Goal: Use online tool/utility: Utilize a website feature to perform a specific function

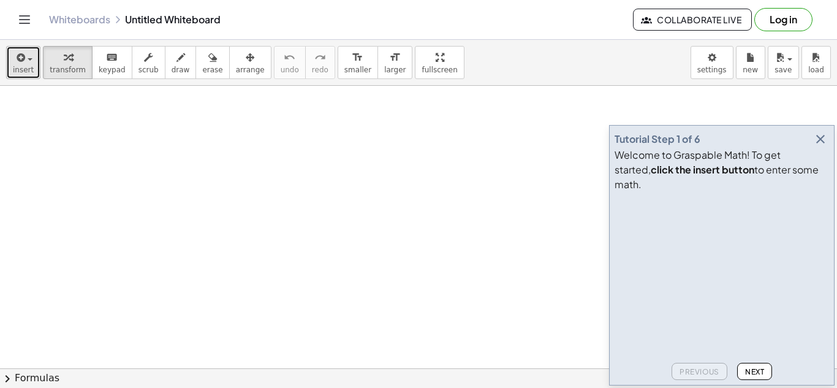
click at [29, 72] on span "insert" at bounding box center [23, 70] width 21 height 9
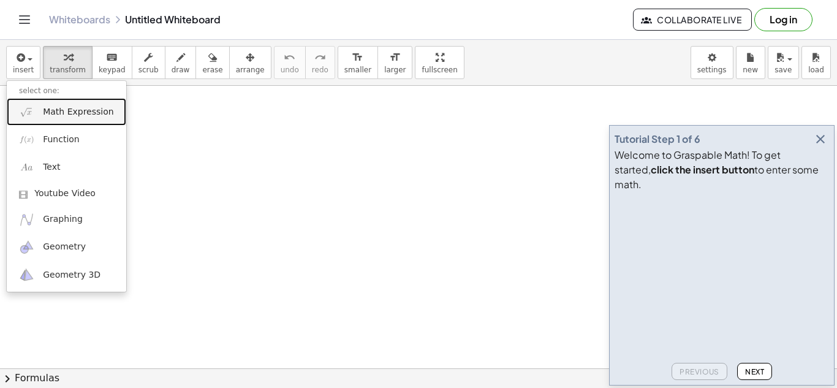
click at [70, 117] on span "Math Expression" at bounding box center [78, 112] width 70 height 12
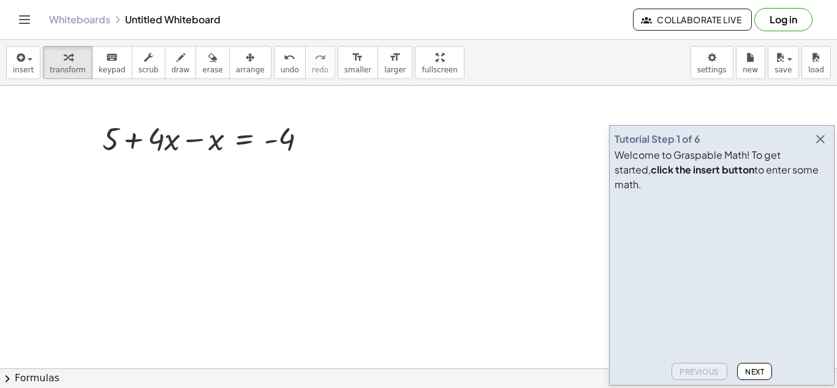
click at [818, 146] on icon "button" at bounding box center [820, 139] width 15 height 15
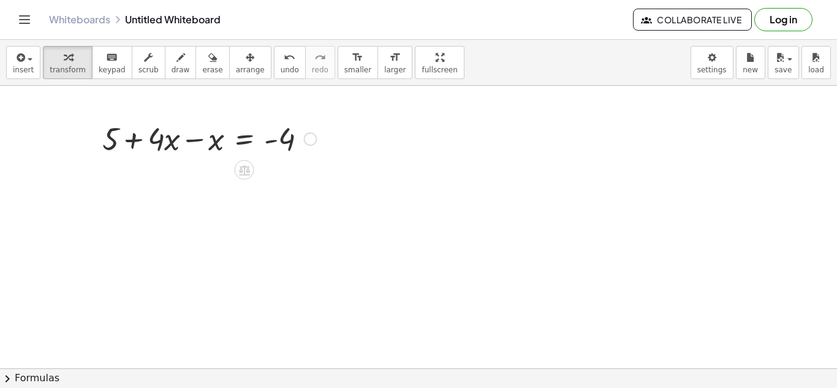
click at [200, 140] on div at bounding box center [209, 138] width 227 height 42
click at [240, 186] on div at bounding box center [209, 180] width 227 height 42
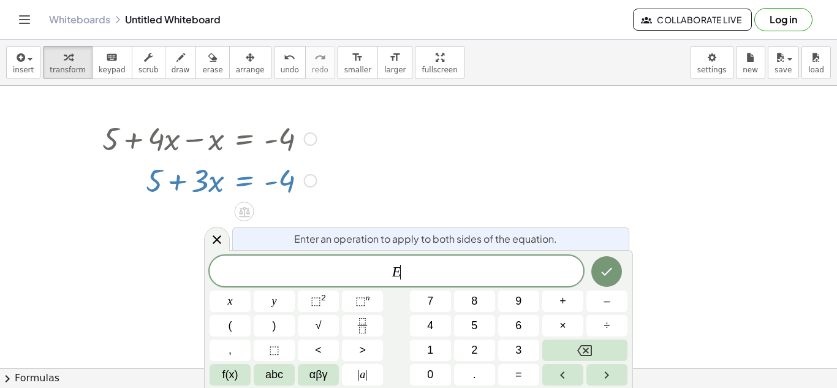
click at [240, 186] on div at bounding box center [209, 180] width 227 height 42
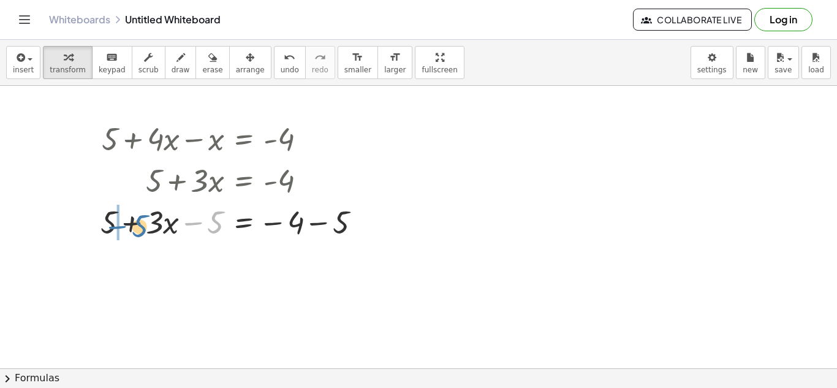
drag, startPoint x: 195, startPoint y: 224, endPoint x: 119, endPoint y: 227, distance: 76.1
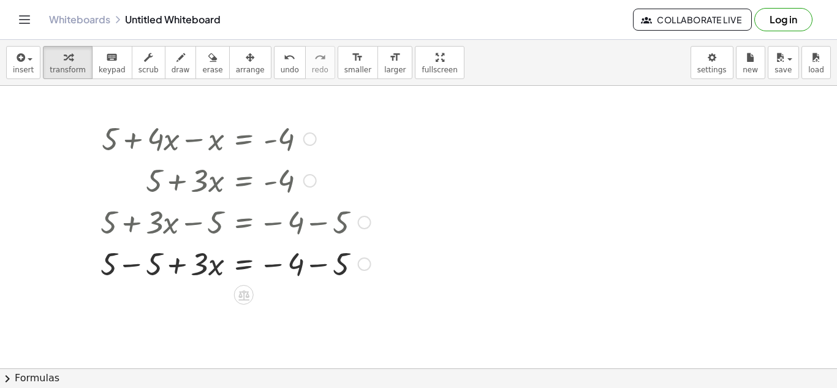
click at [126, 267] on div at bounding box center [235, 263] width 282 height 42
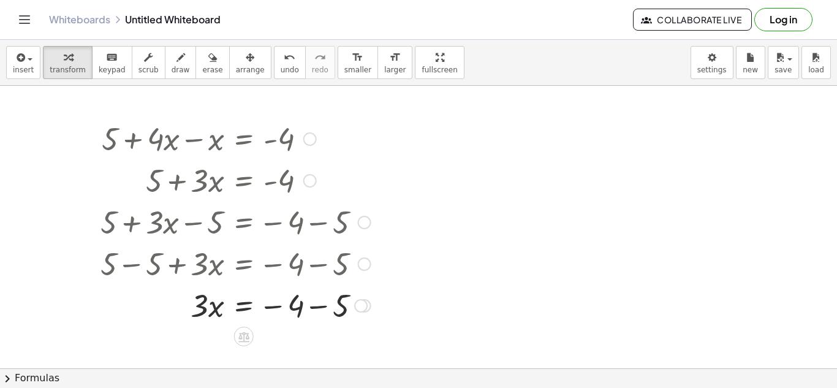
click at [300, 308] on div at bounding box center [235, 305] width 282 height 42
click at [290, 310] on div at bounding box center [235, 305] width 282 height 42
click at [279, 309] on div at bounding box center [235, 305] width 282 height 42
click at [317, 309] on div at bounding box center [235, 305] width 282 height 42
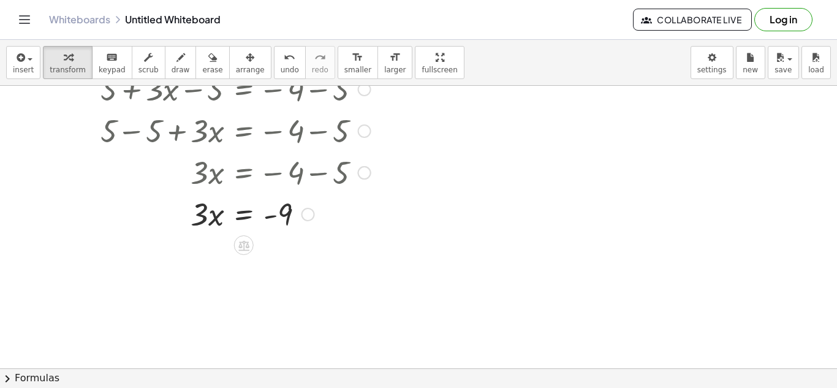
scroll to position [136, 0]
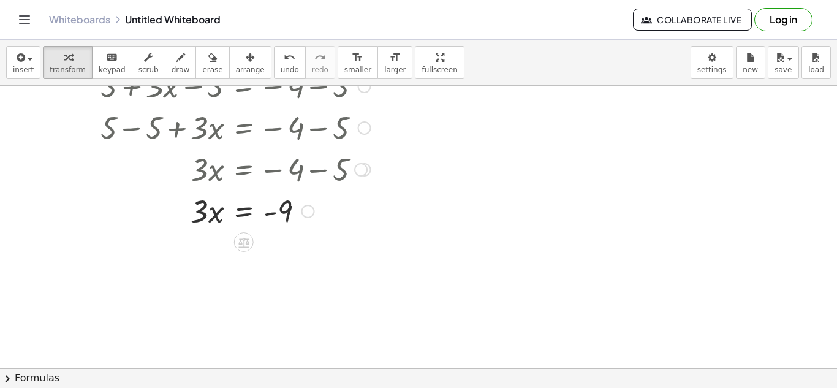
click at [240, 216] on div at bounding box center [235, 210] width 282 height 42
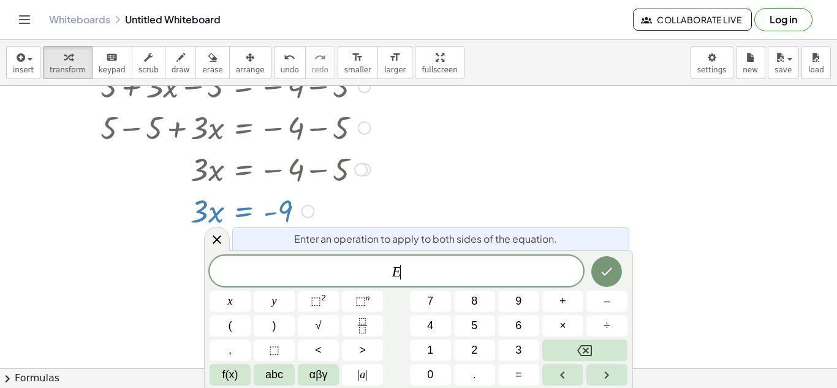
scroll to position [12, 0]
click at [368, 330] on icon "Fraction" at bounding box center [362, 325] width 15 height 15
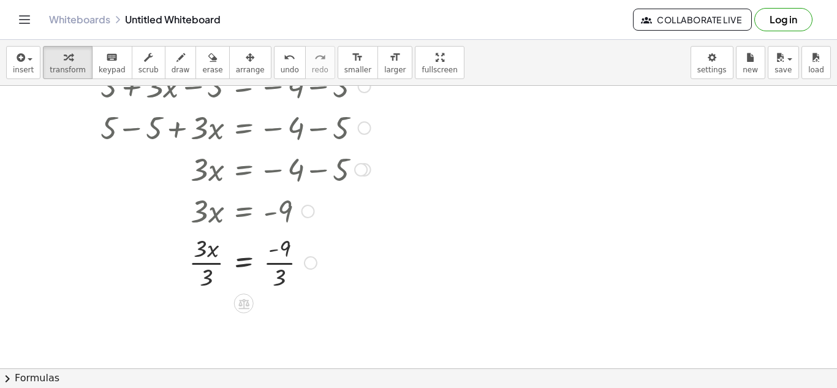
click at [210, 256] on div at bounding box center [235, 261] width 282 height 61
click at [285, 323] on div at bounding box center [235, 322] width 282 height 61
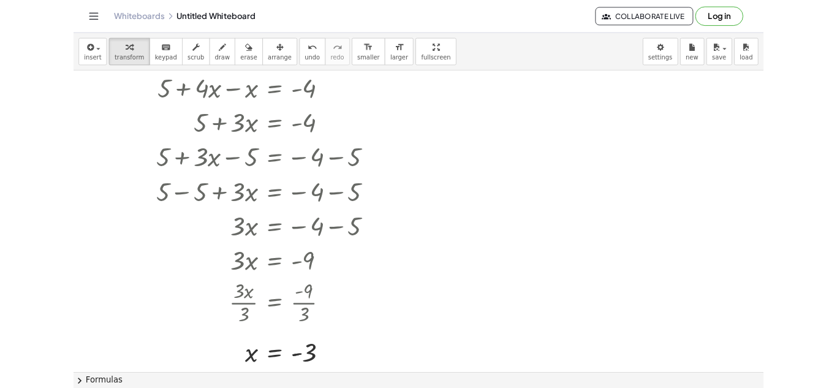
scroll to position [34, 0]
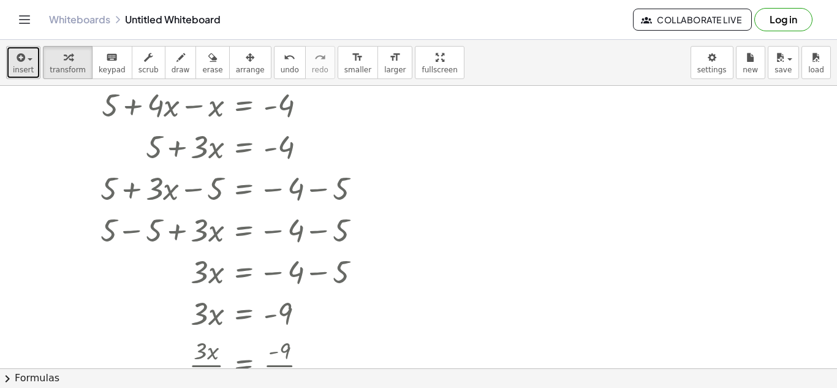
click at [14, 64] on icon "button" at bounding box center [19, 57] width 11 height 15
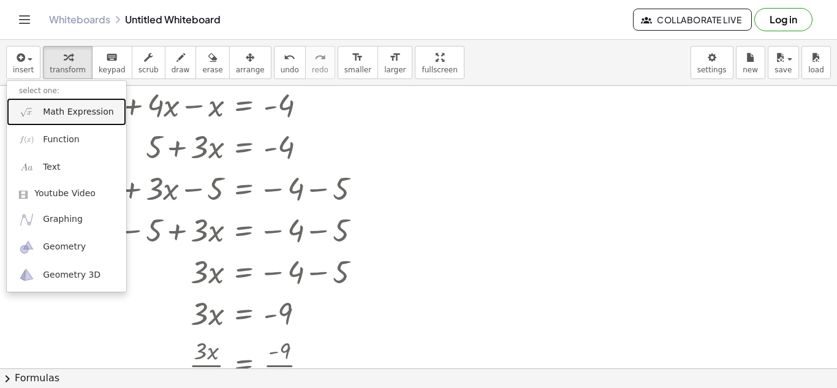
click at [93, 117] on span "Math Expression" at bounding box center [78, 112] width 70 height 12
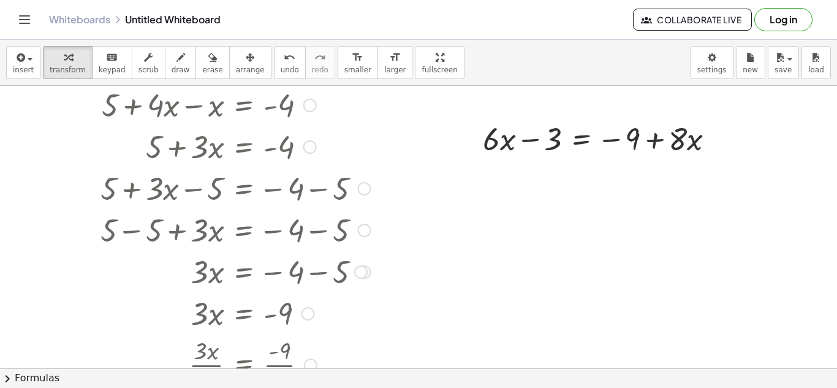
scroll to position [0, 0]
click at [544, 161] on div "+ · 6 · x − 3 = − 9 + · 8 · x" at bounding box center [598, 138] width 269 height 48
click at [582, 144] on div at bounding box center [604, 138] width 254 height 42
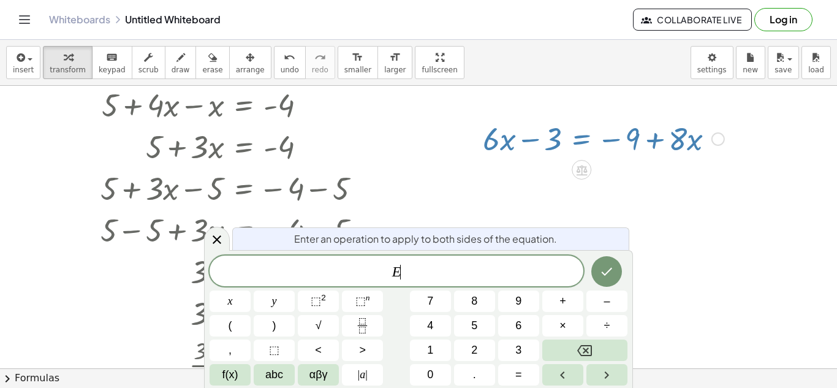
scroll to position [14, 0]
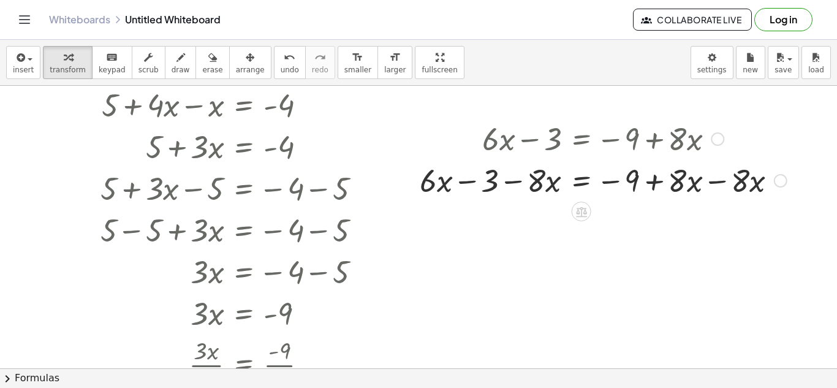
click at [719, 180] on div at bounding box center [603, 180] width 379 height 42
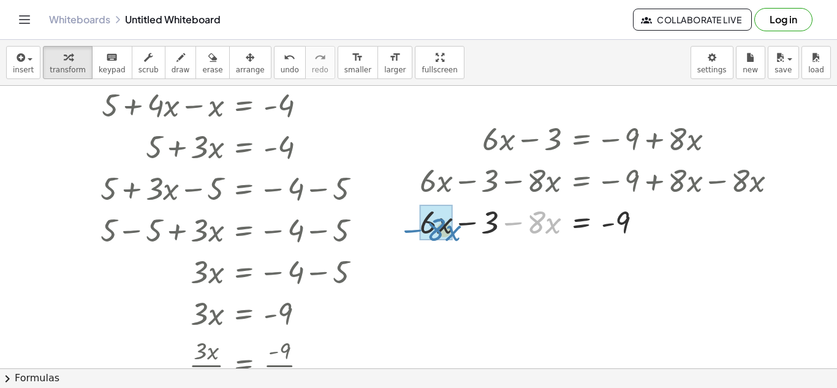
drag, startPoint x: 517, startPoint y: 224, endPoint x: 417, endPoint y: 230, distance: 100.1
click at [417, 230] on div "+ · 6 · x − 3 = − 9 + · 8 · x + · 6 · x − 3 − · 8 · x = − 9 + · 8 · x − · 8 · x…" at bounding box center [598, 179] width 395 height 131
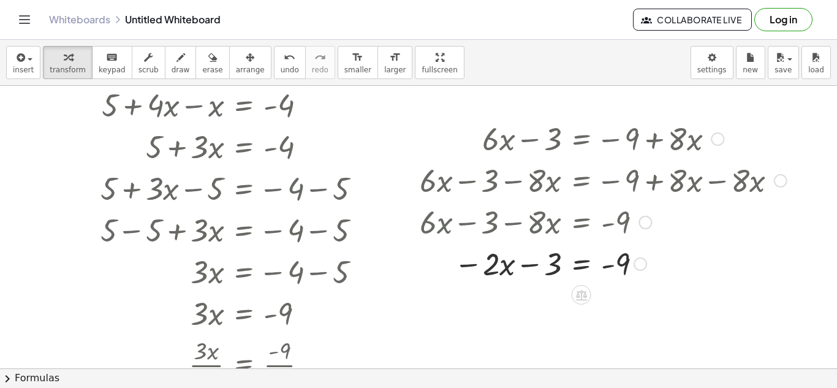
click at [582, 268] on div at bounding box center [603, 263] width 379 height 42
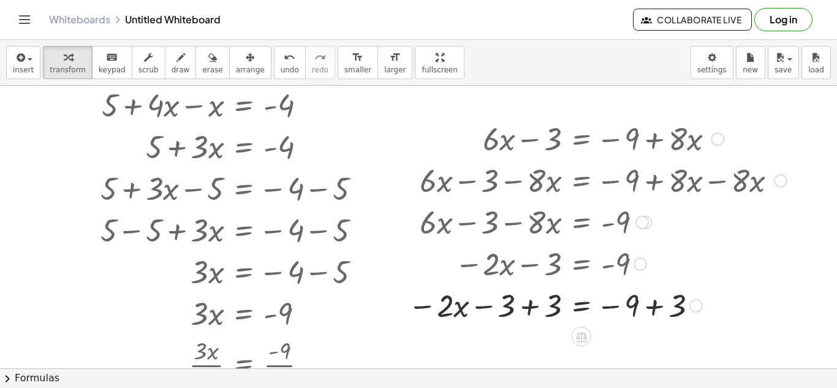
click at [532, 310] on div at bounding box center [597, 305] width 391 height 42
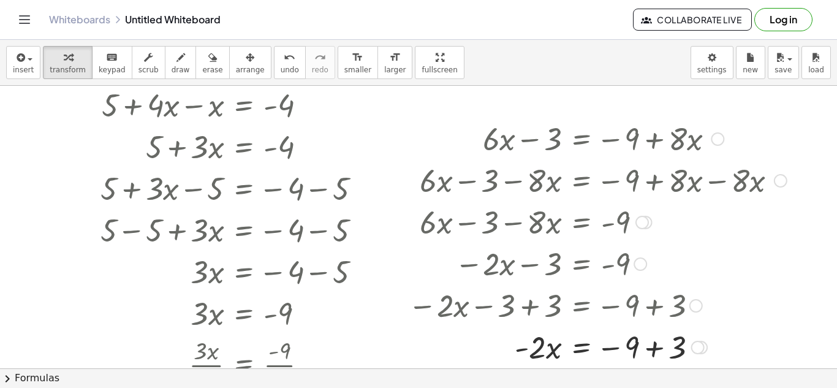
click at [654, 349] on div at bounding box center [597, 346] width 391 height 42
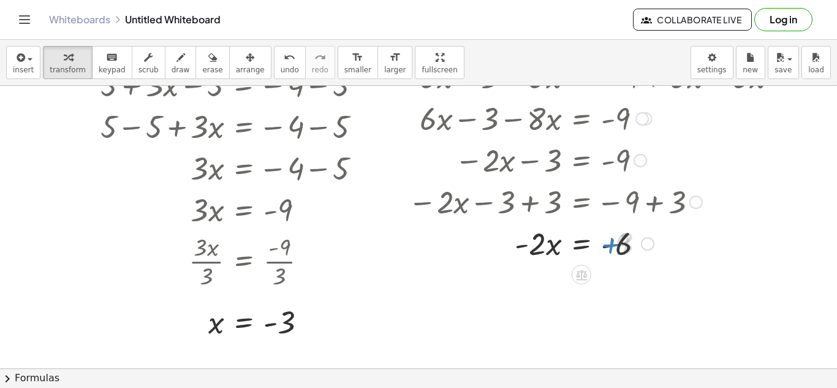
scroll to position [141, 0]
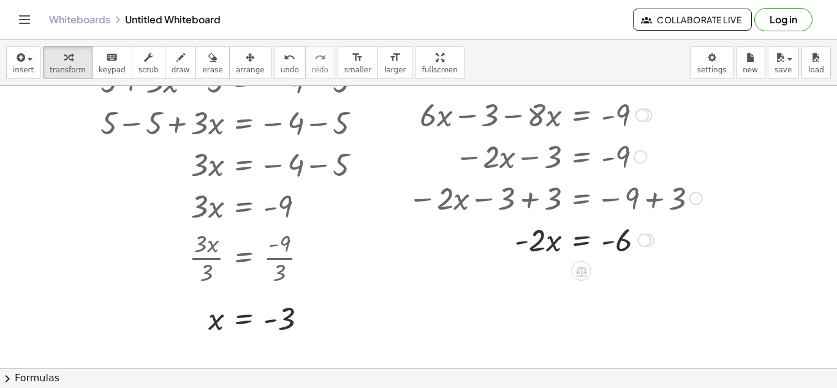
click at [577, 245] on div at bounding box center [597, 239] width 391 height 42
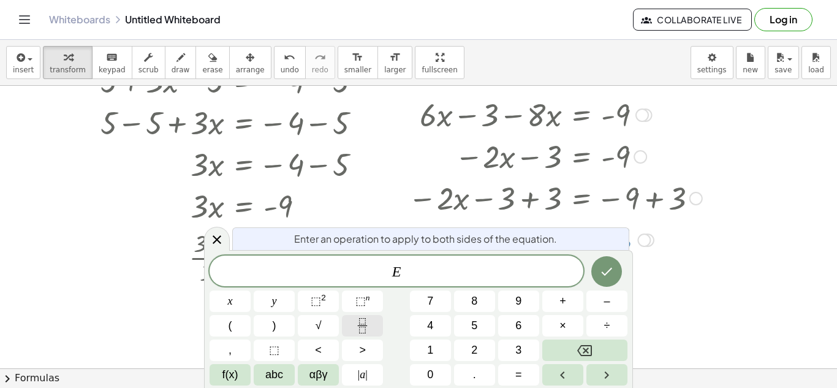
click at [362, 320] on icon "Fraction" at bounding box center [362, 325] width 15 height 15
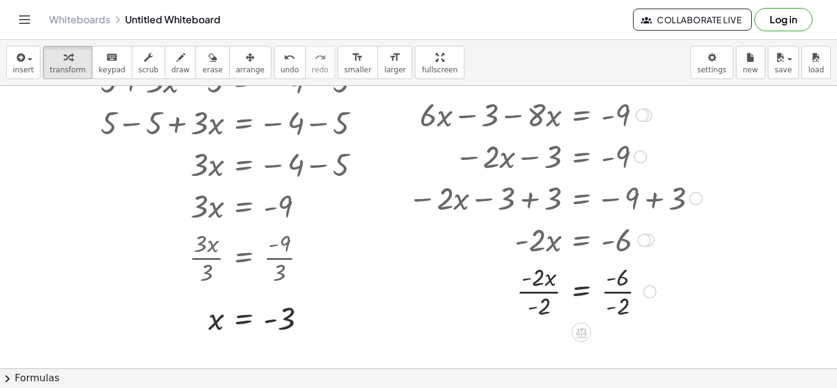
click at [542, 290] on div at bounding box center [597, 290] width 391 height 61
click at [626, 295] on div at bounding box center [597, 290] width 391 height 61
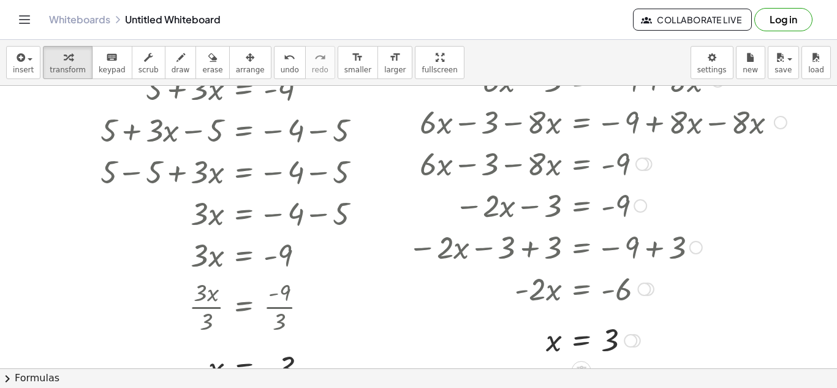
scroll to position [78, 0]
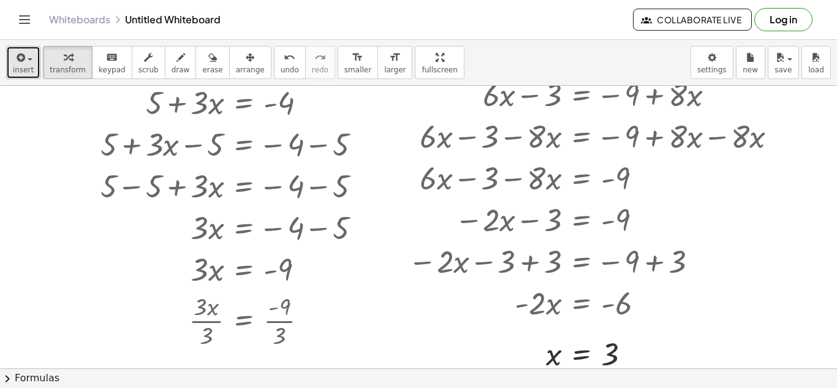
click at [25, 56] on span "button" at bounding box center [26, 59] width 2 height 9
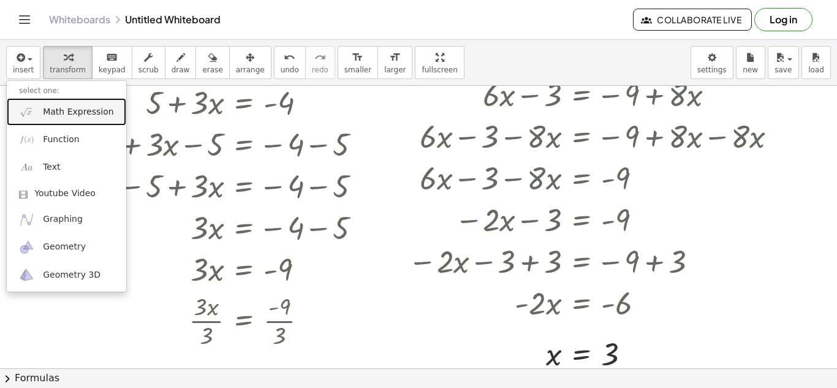
click at [77, 108] on span "Math Expression" at bounding box center [78, 112] width 70 height 12
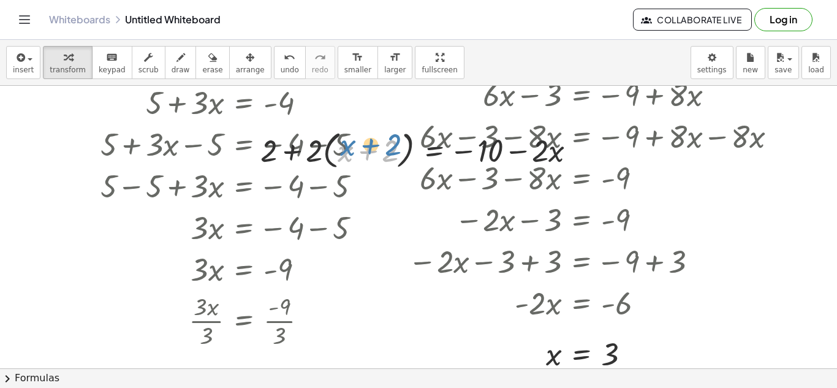
click at [348, 155] on div at bounding box center [423, 149] width 338 height 47
click at [407, 137] on div at bounding box center [423, 149] width 338 height 47
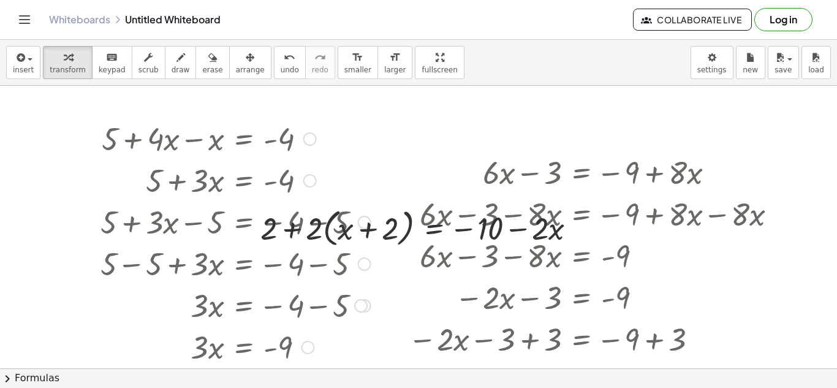
click at [284, 138] on div at bounding box center [235, 138] width 282 height 42
click at [49, 384] on button "chevron_right Formulas" at bounding box center [418, 378] width 837 height 20
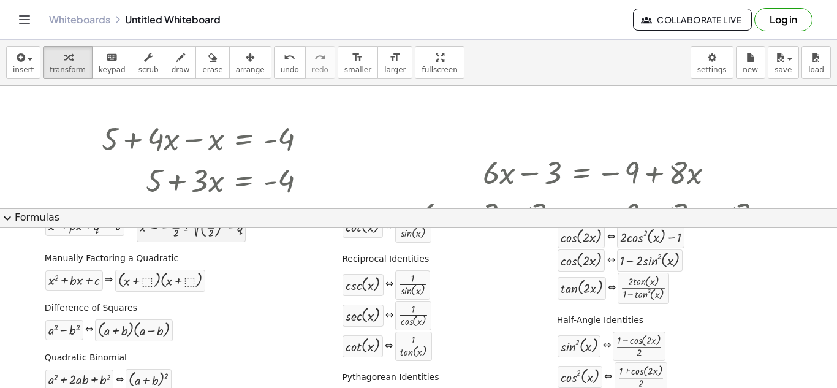
scroll to position [93, 0]
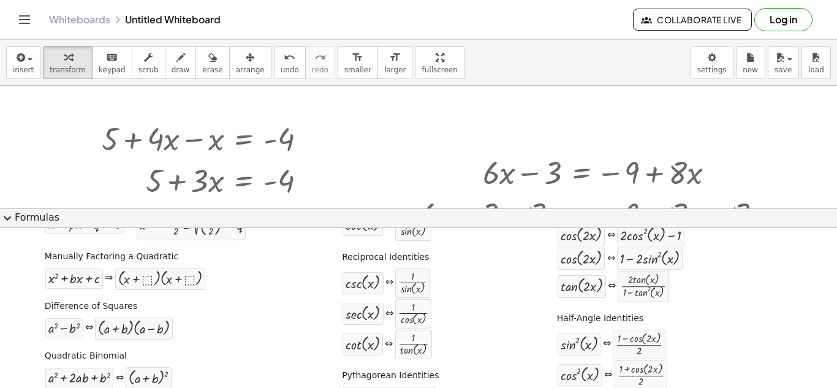
click at [7, 216] on span "expand_more" at bounding box center [7, 218] width 15 height 15
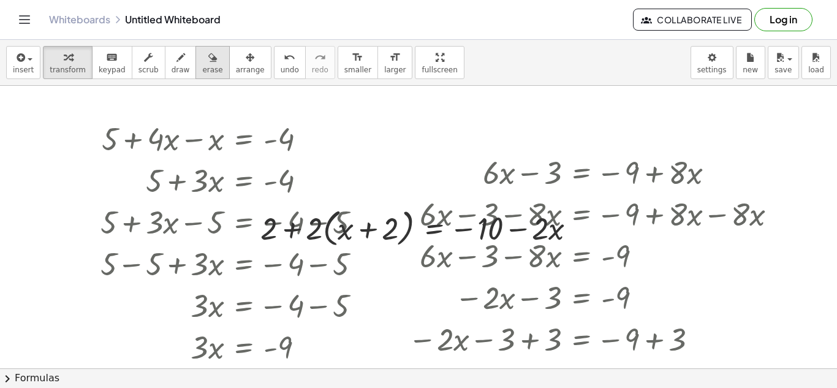
click at [205, 59] on div "button" at bounding box center [212, 57] width 20 height 15
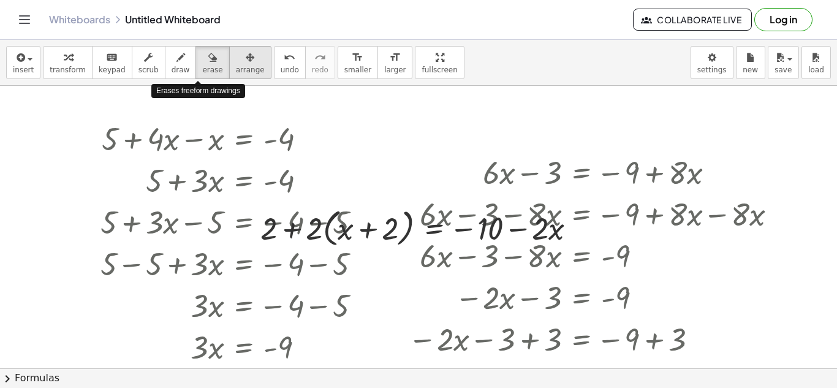
click at [236, 61] on div "button" at bounding box center [250, 57] width 29 height 15
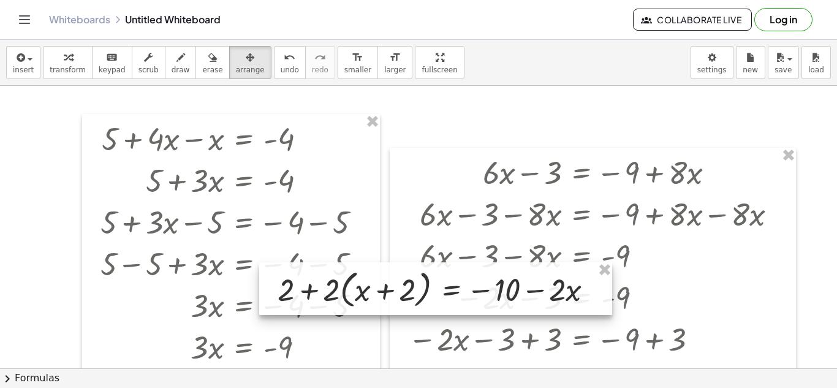
drag, startPoint x: 396, startPoint y: 220, endPoint x: 414, endPoint y: 281, distance: 63.6
click at [414, 281] on div at bounding box center [435, 288] width 353 height 53
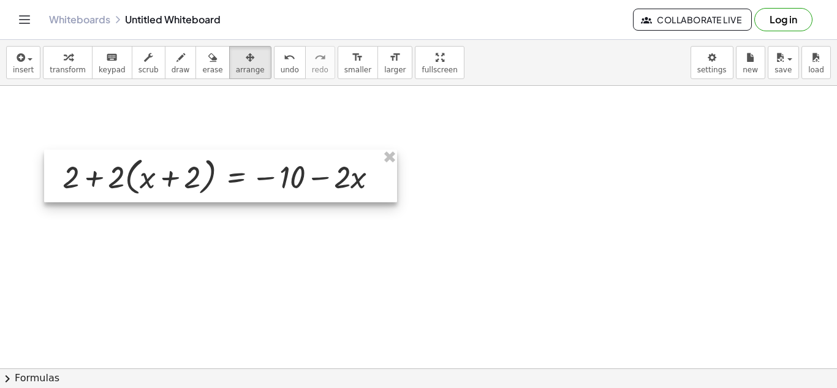
drag, startPoint x: 483, startPoint y: 278, endPoint x: 227, endPoint y: 117, distance: 302.1
click at [227, 150] on div at bounding box center [220, 176] width 353 height 53
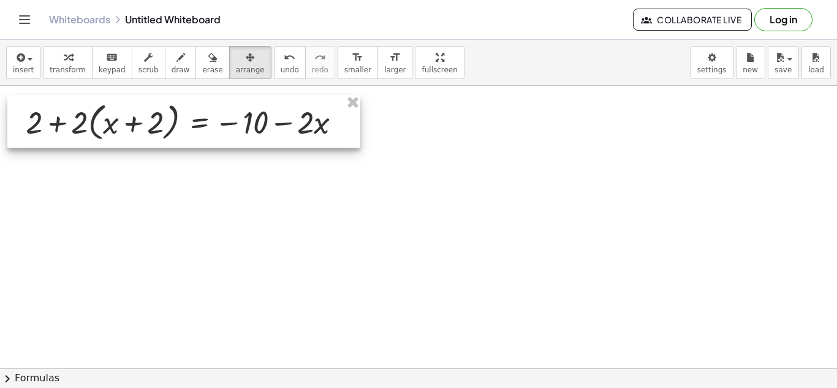
drag, startPoint x: 232, startPoint y: 116, endPoint x: 235, endPoint y: 108, distance: 7.8
click at [235, 108] on div at bounding box center [183, 121] width 353 height 53
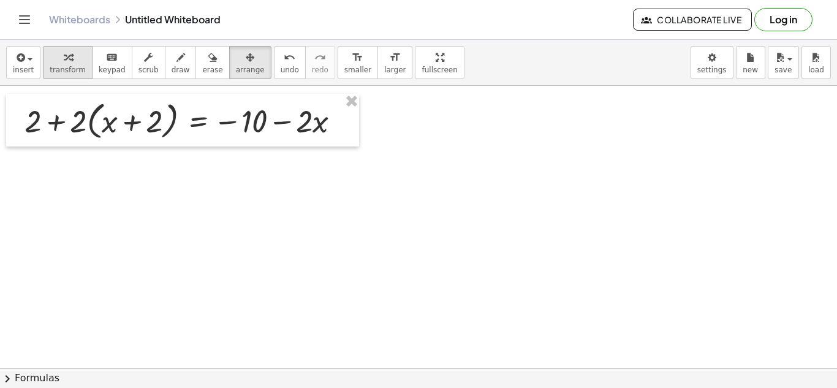
click at [53, 66] on span "transform" at bounding box center [68, 70] width 36 height 9
click at [81, 122] on div at bounding box center [187, 120] width 338 height 47
click at [94, 123] on div at bounding box center [187, 120] width 338 height 47
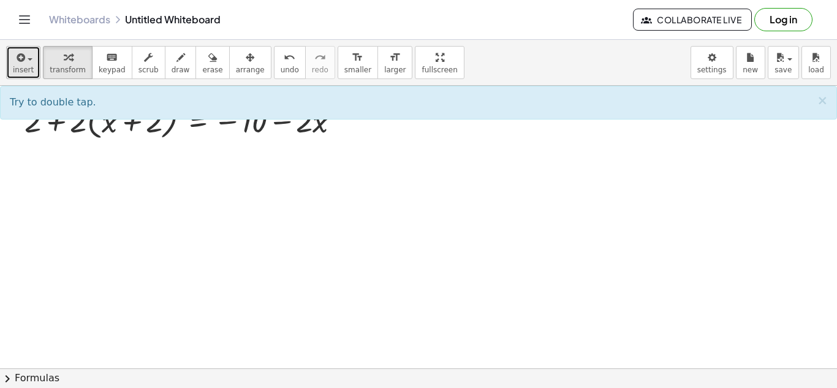
click at [22, 70] on span "insert" at bounding box center [23, 70] width 21 height 9
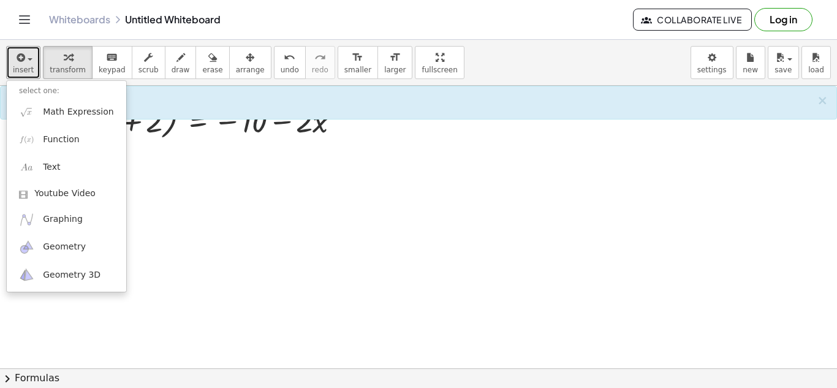
click at [187, 156] on div at bounding box center [418, 368] width 837 height 565
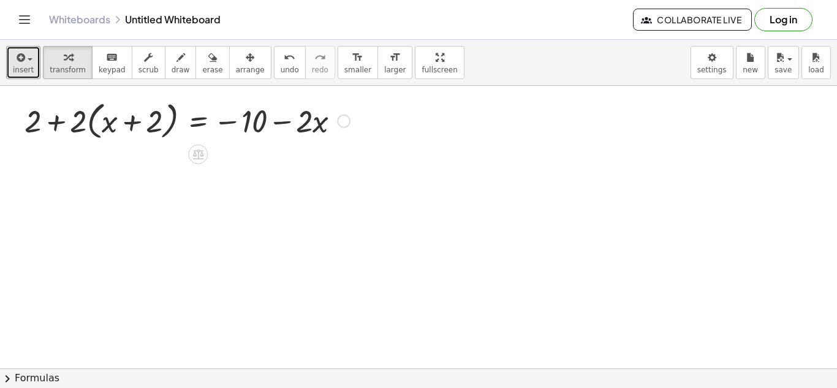
click at [152, 123] on div at bounding box center [187, 120] width 338 height 47
drag, startPoint x: 77, startPoint y: 125, endPoint x: 106, endPoint y: 125, distance: 29.4
click at [106, 125] on div at bounding box center [187, 120] width 338 height 47
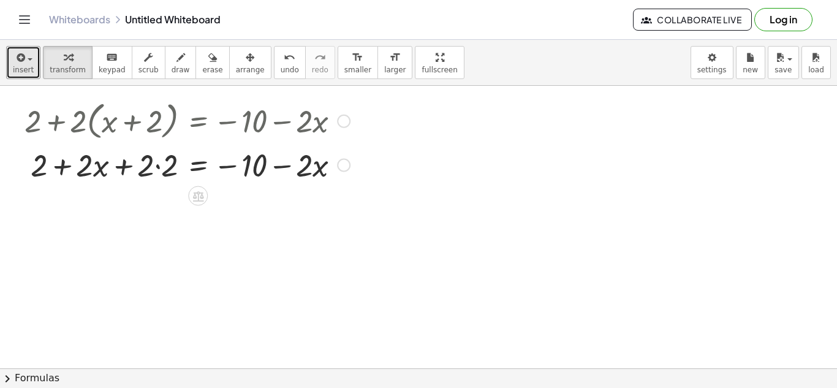
click at [161, 167] on div at bounding box center [187, 164] width 338 height 42
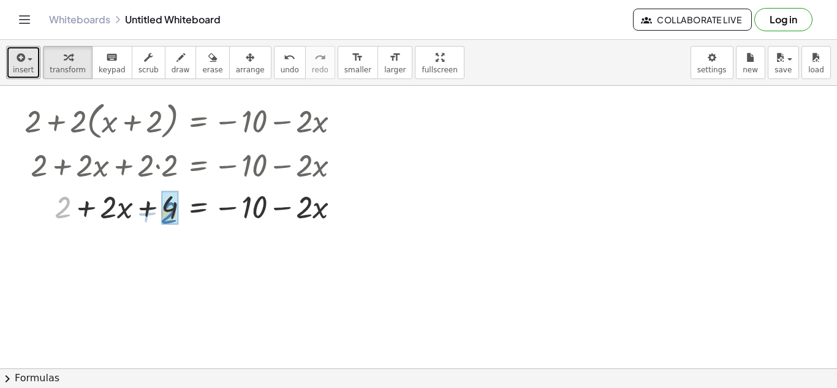
drag, startPoint x: 66, startPoint y: 208, endPoint x: 173, endPoint y: 213, distance: 107.3
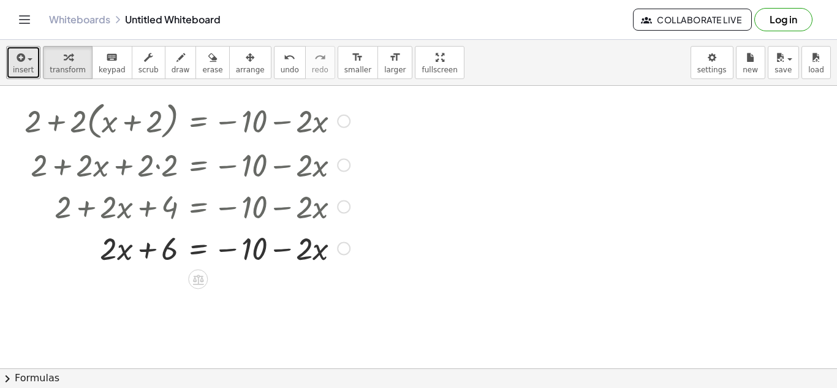
click at [194, 253] on div at bounding box center [187, 248] width 338 height 42
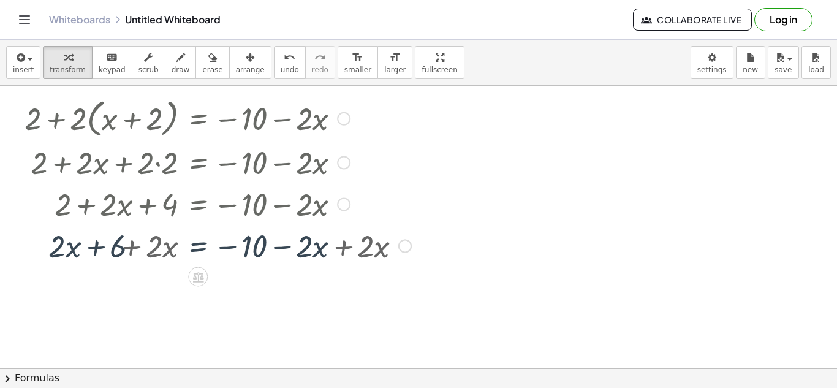
scroll to position [0, 0]
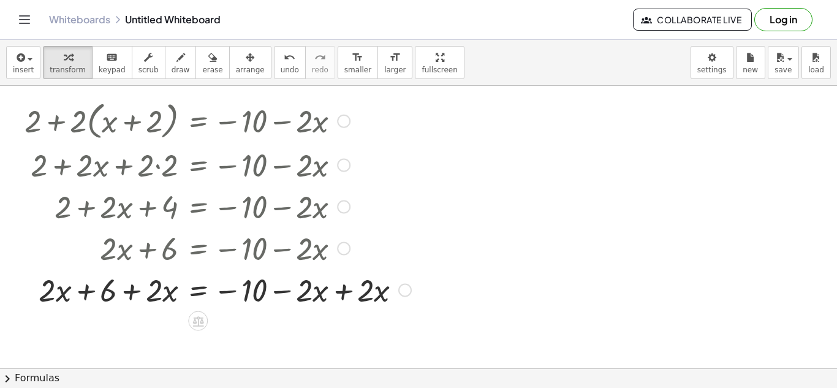
click at [343, 294] on div at bounding box center [217, 289] width 399 height 42
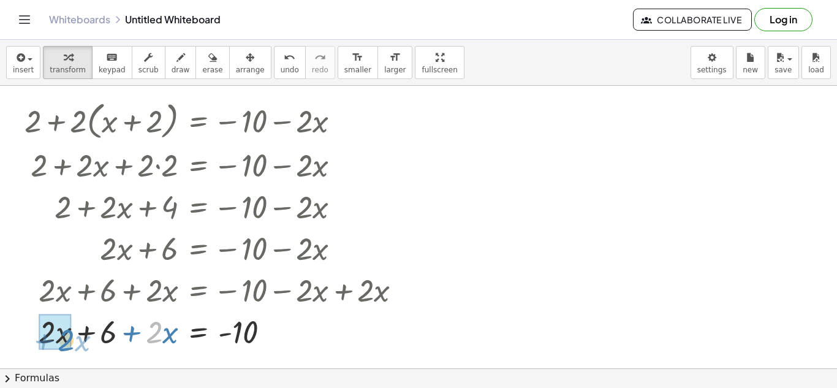
drag, startPoint x: 161, startPoint y: 328, endPoint x: 70, endPoint y: 336, distance: 90.4
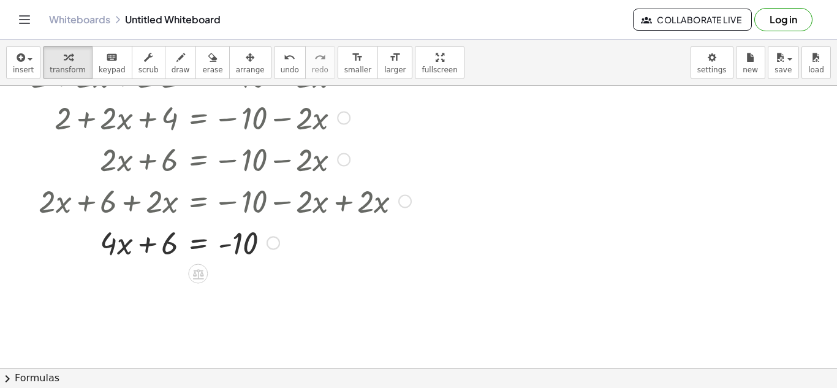
scroll to position [99, 0]
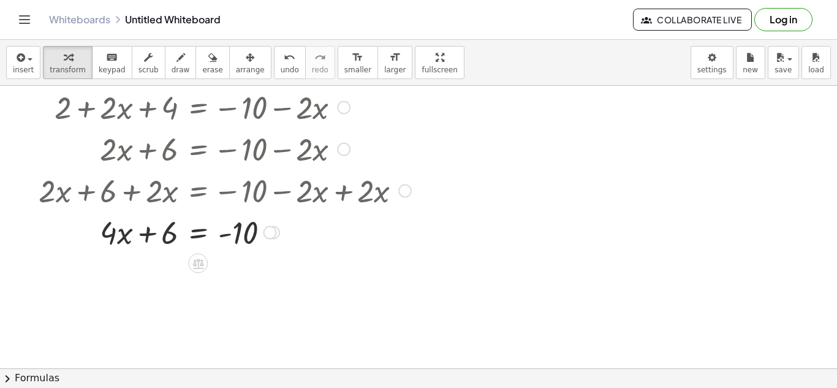
click at [205, 233] on div at bounding box center [217, 232] width 399 height 42
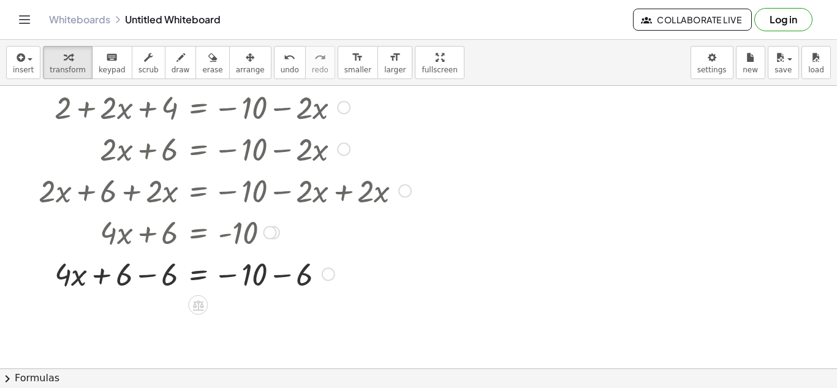
click at [144, 278] on div at bounding box center [217, 273] width 399 height 42
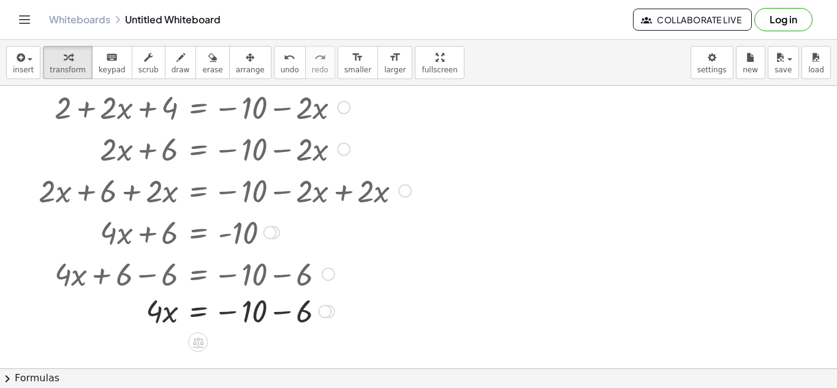
click at [279, 279] on div at bounding box center [194, 273] width 446 height 42
click at [275, 318] on div at bounding box center [217, 315] width 399 height 42
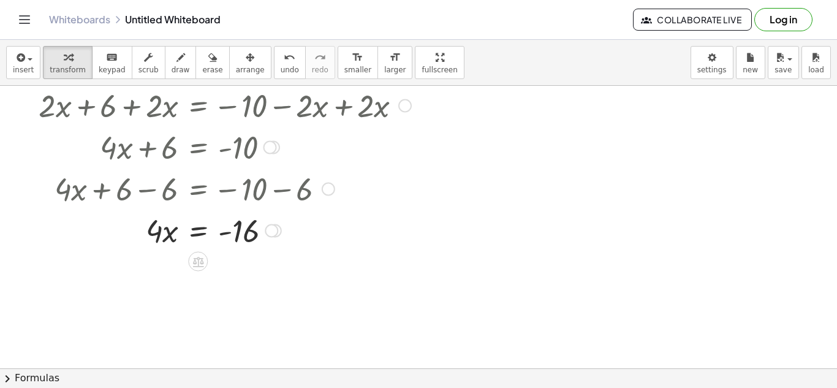
click at [198, 235] on div at bounding box center [217, 230] width 399 height 42
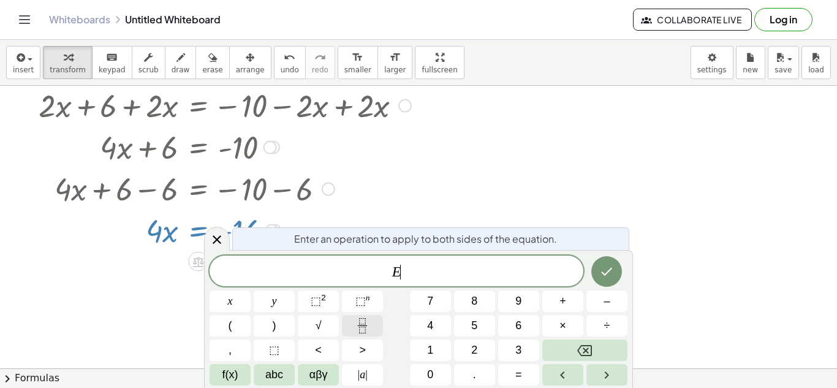
click at [376, 324] on button "Fraction" at bounding box center [362, 325] width 41 height 21
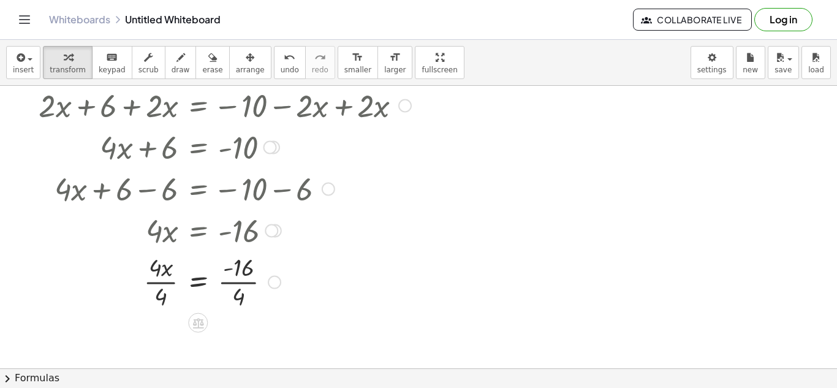
click at [162, 278] on div at bounding box center [217, 280] width 399 height 61
click at [238, 286] on div at bounding box center [217, 280] width 399 height 61
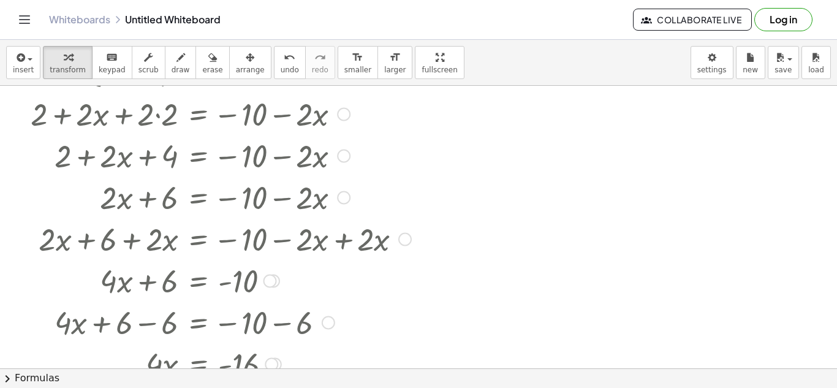
scroll to position [0, 0]
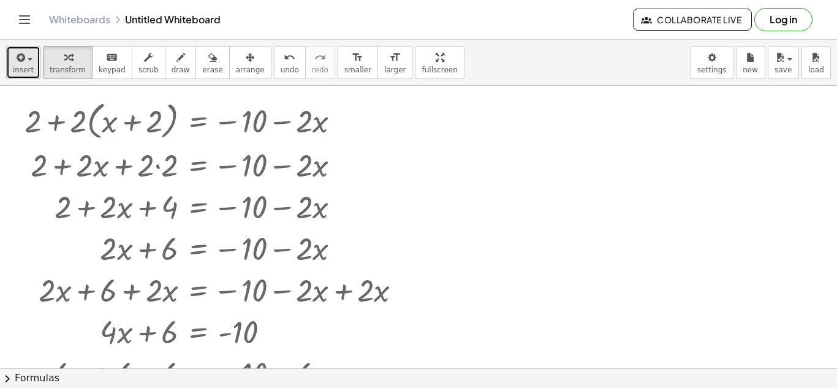
click at [17, 63] on icon "button" at bounding box center [19, 57] width 11 height 15
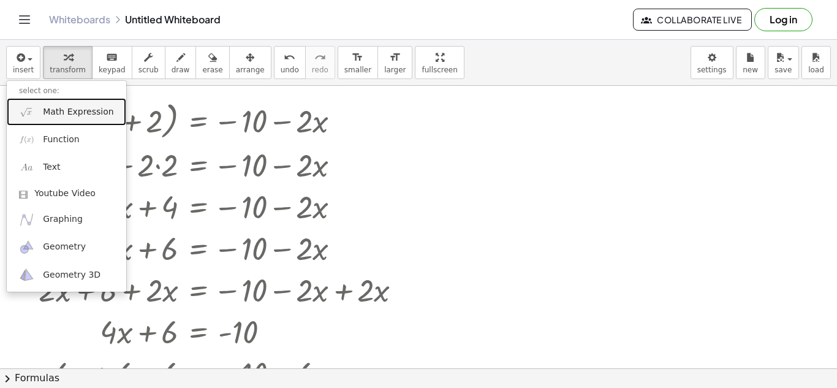
click at [77, 113] on span "Math Expression" at bounding box center [78, 112] width 70 height 12
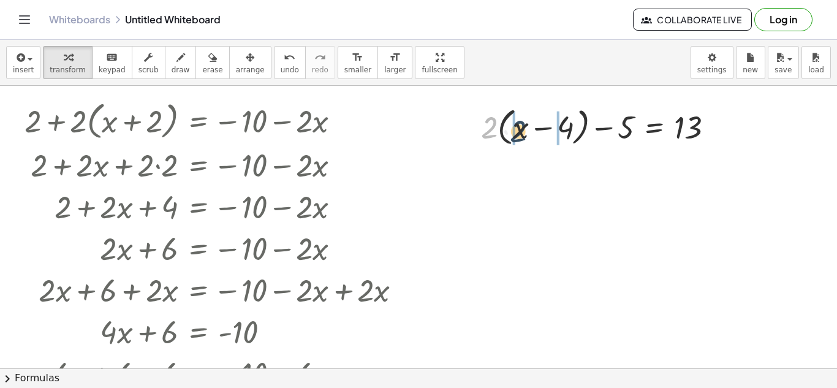
drag, startPoint x: 491, startPoint y: 128, endPoint x: 522, endPoint y: 132, distance: 31.5
click at [522, 132] on div at bounding box center [602, 126] width 255 height 47
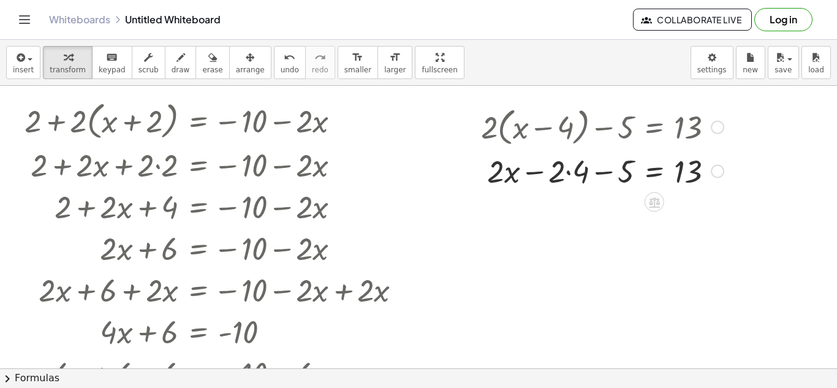
click at [570, 175] on div at bounding box center [602, 171] width 255 height 42
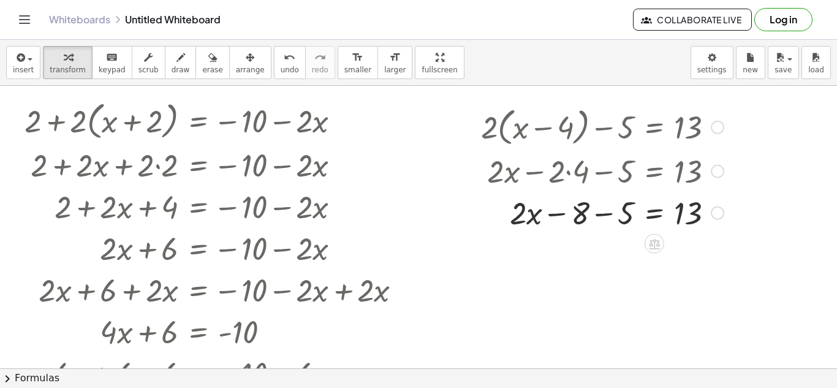
click at [605, 214] on div at bounding box center [602, 212] width 255 height 42
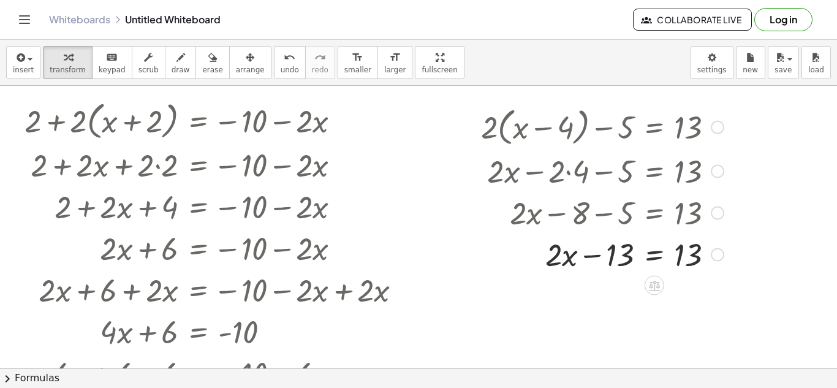
click at [654, 254] on div at bounding box center [602, 254] width 255 height 42
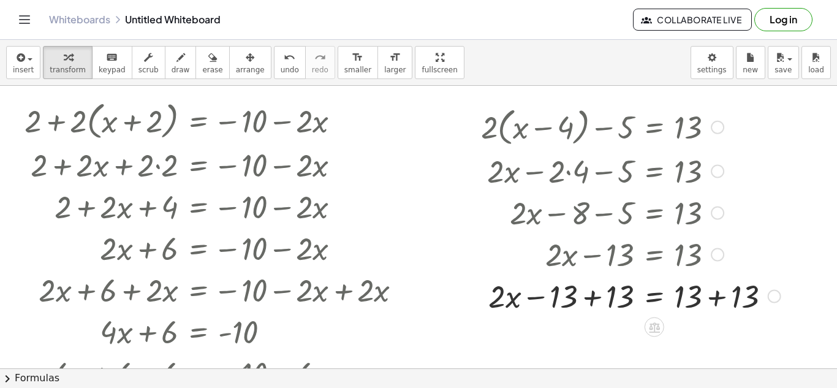
click at [589, 296] on div at bounding box center [631, 296] width 312 height 42
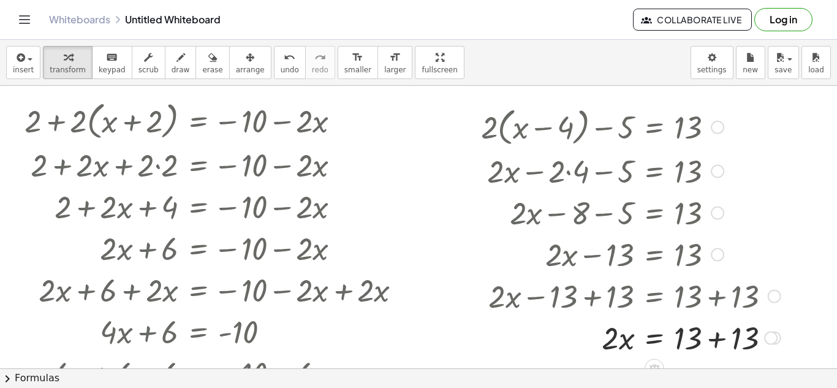
click at [715, 344] on div at bounding box center [631, 337] width 312 height 42
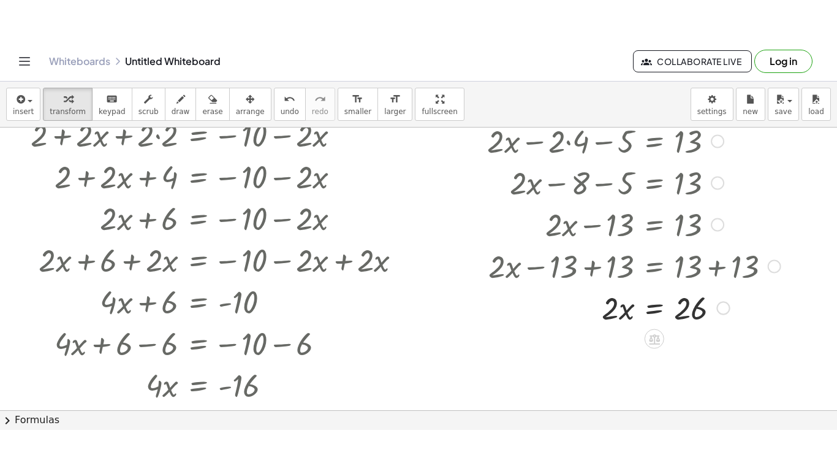
scroll to position [73, 0]
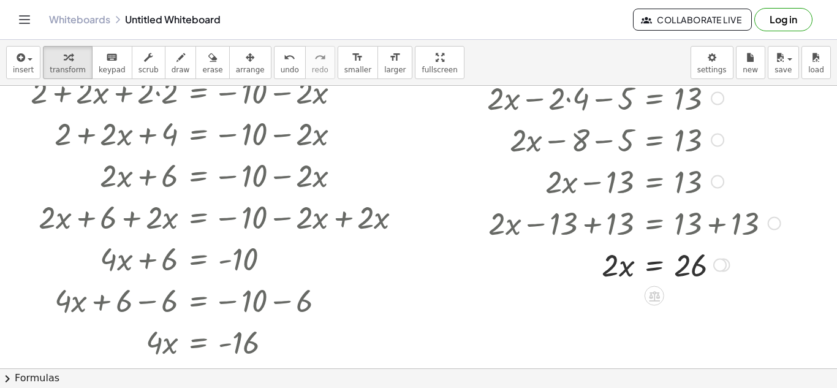
click at [654, 263] on div at bounding box center [631, 264] width 312 height 42
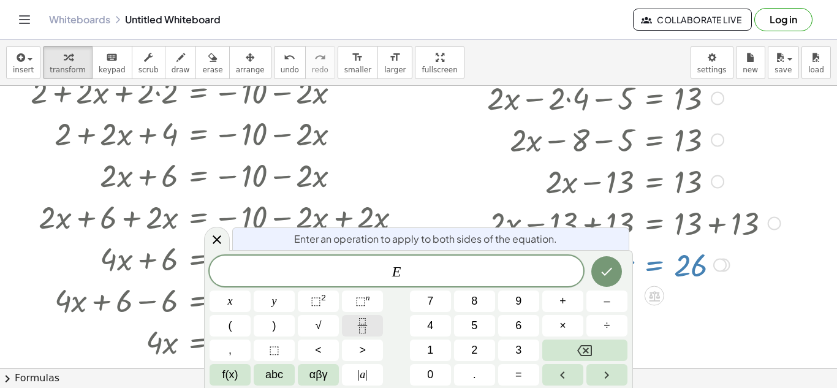
click at [376, 315] on button "Fraction" at bounding box center [362, 325] width 41 height 21
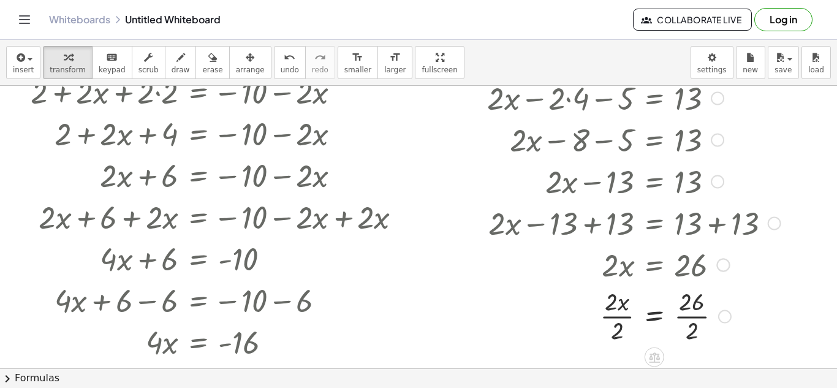
click at [622, 317] on div at bounding box center [631, 314] width 312 height 61
click at [686, 316] on div at bounding box center [631, 314] width 312 height 61
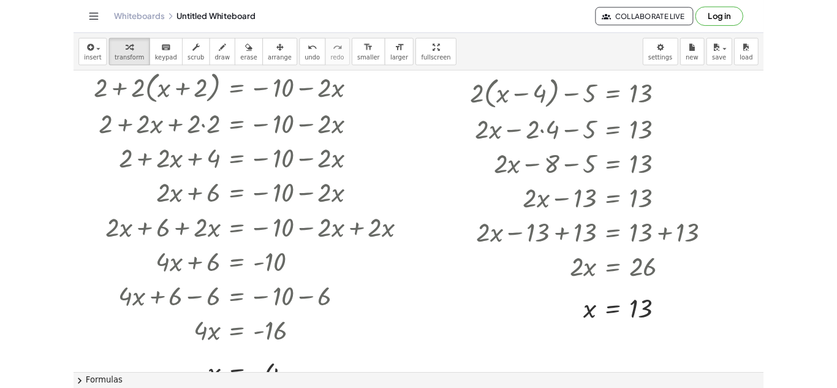
scroll to position [0, 0]
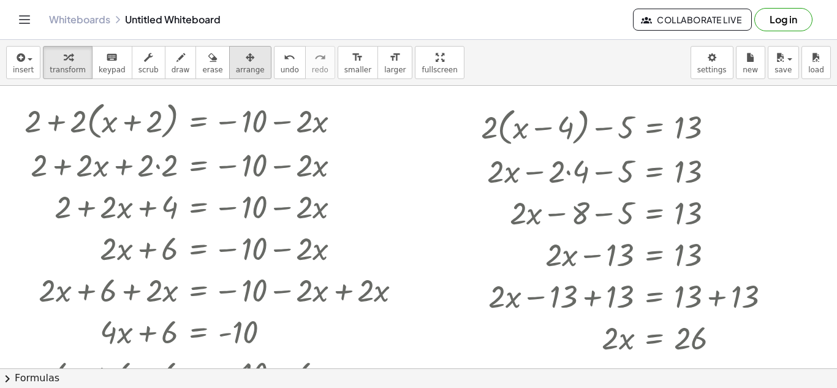
click at [235, 46] on button "arrange" at bounding box center [250, 62] width 42 height 33
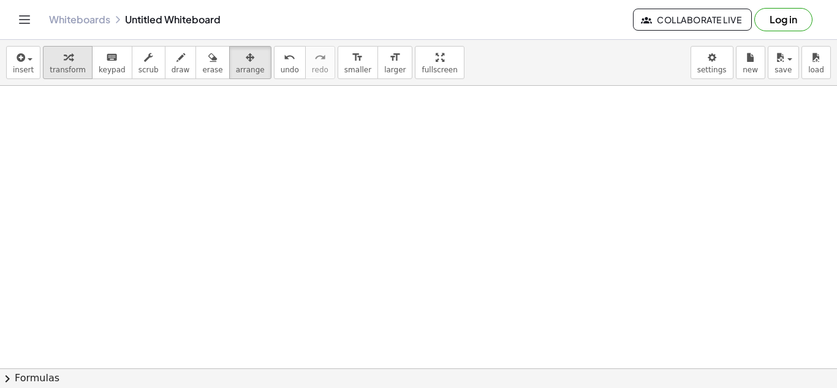
click at [60, 67] on span "transform" at bounding box center [68, 70] width 36 height 9
click at [31, 59] on button "insert" at bounding box center [23, 62] width 34 height 33
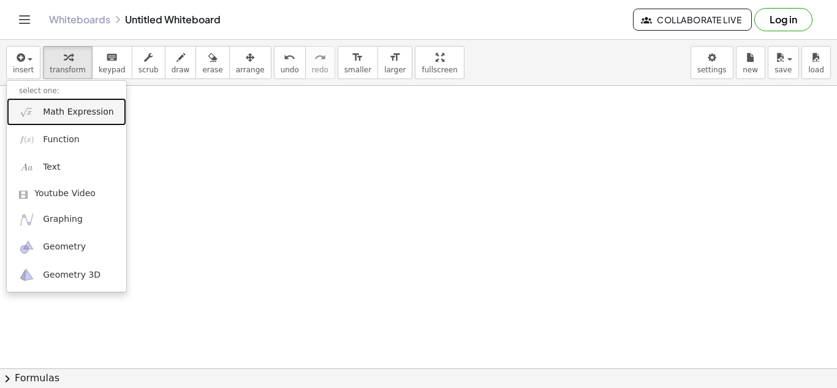
click at [86, 113] on span "Math Expression" at bounding box center [78, 112] width 70 height 12
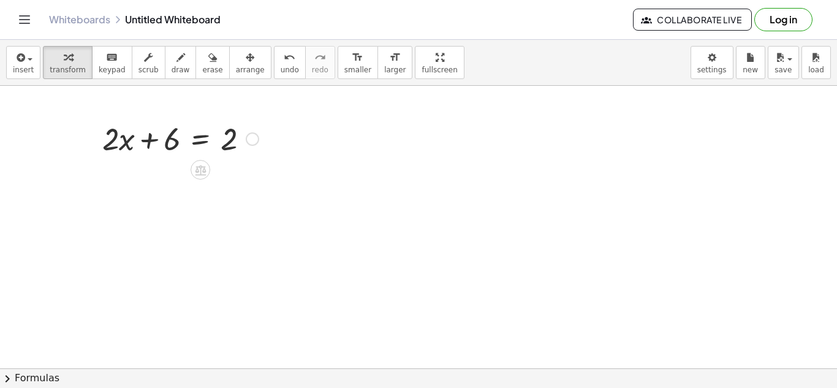
click at [250, 137] on div at bounding box center [252, 138] width 13 height 13
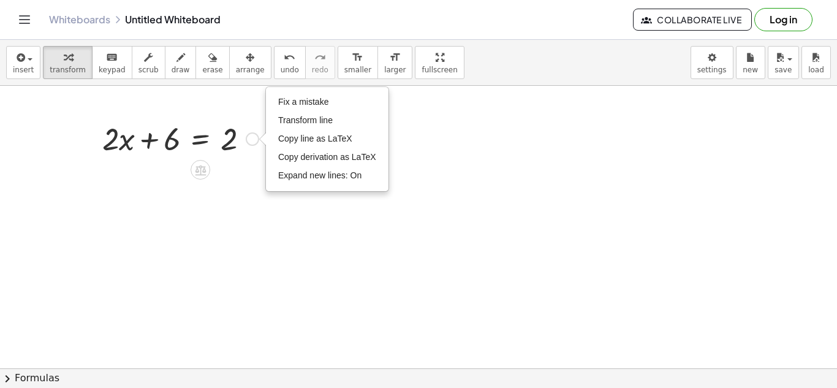
click at [193, 151] on div at bounding box center [180, 138] width 169 height 42
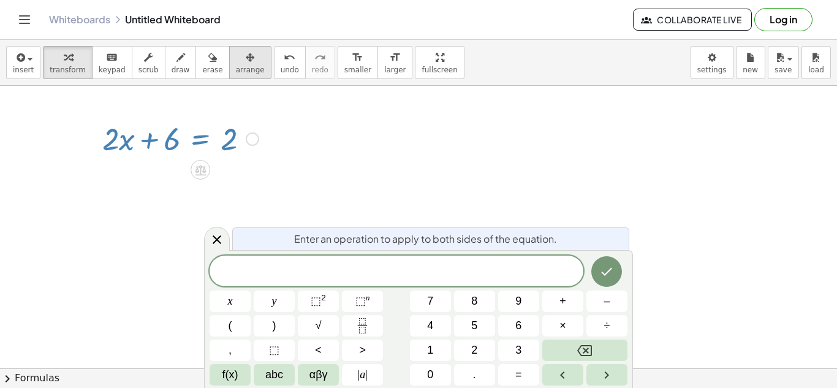
click at [246, 64] on icon "button" at bounding box center [250, 57] width 9 height 15
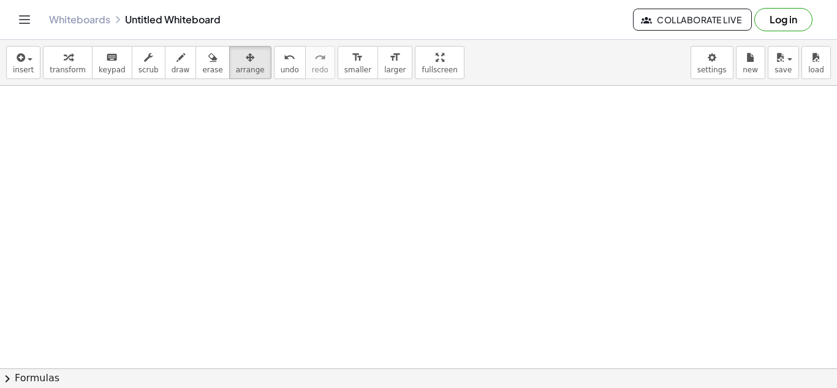
click at [38, 74] on div "insert select one: Math Expression Function Text Youtube Video Graphing Geometr…" at bounding box center [418, 63] width 837 height 46
click at [32, 74] on button "insert" at bounding box center [23, 62] width 34 height 33
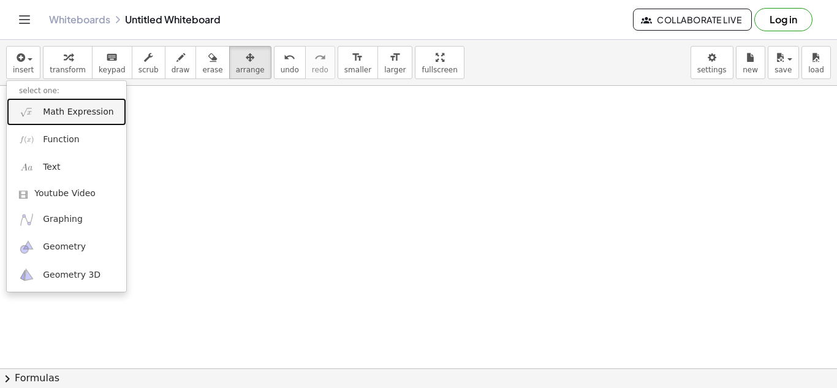
click at [70, 115] on span "Math Expression" at bounding box center [78, 112] width 70 height 12
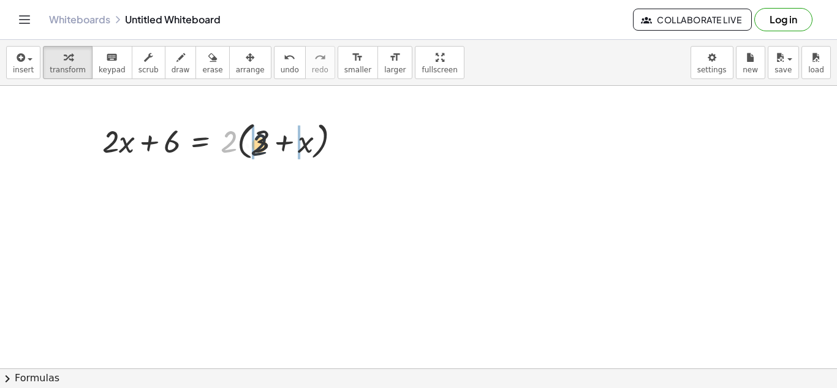
drag, startPoint x: 227, startPoint y: 140, endPoint x: 262, endPoint y: 144, distance: 35.7
click at [262, 144] on div at bounding box center [226, 140] width 260 height 47
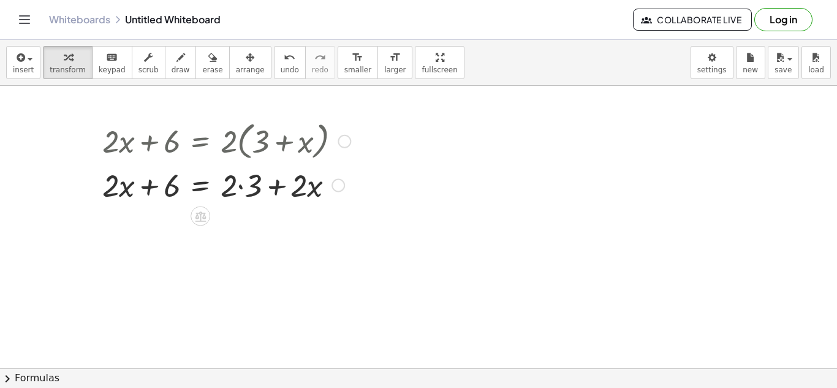
click at [241, 188] on div at bounding box center [226, 185] width 260 height 42
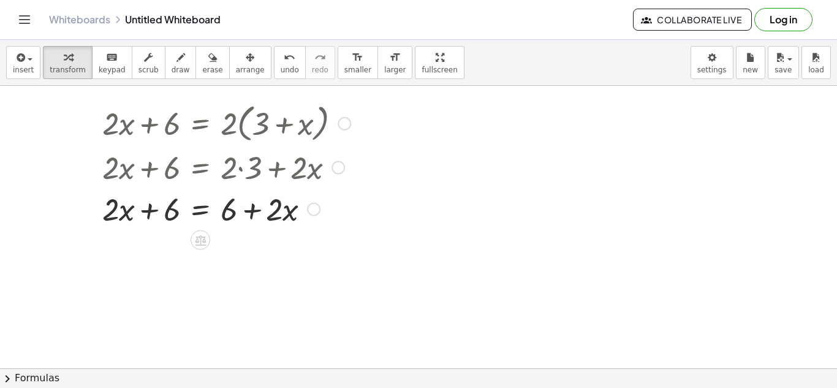
scroll to position [14, 0]
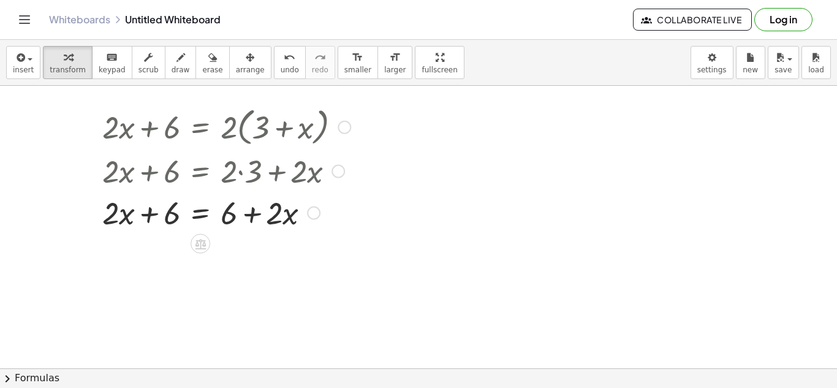
click at [200, 219] on div at bounding box center [226, 212] width 260 height 42
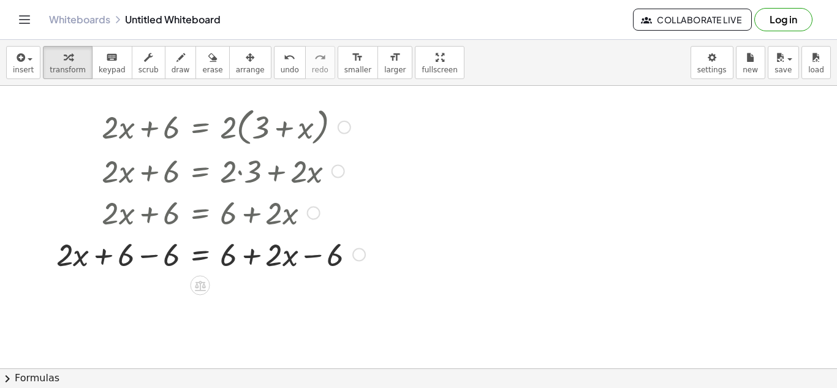
click at [146, 256] on div at bounding box center [210, 254] width 321 height 42
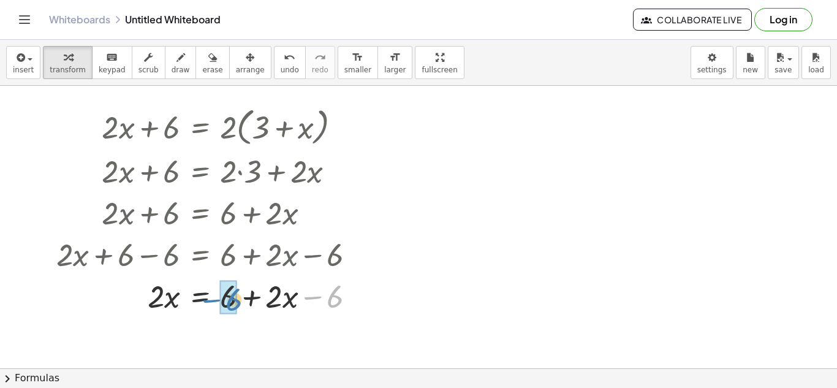
drag, startPoint x: 333, startPoint y: 297, endPoint x: 232, endPoint y: 300, distance: 101.8
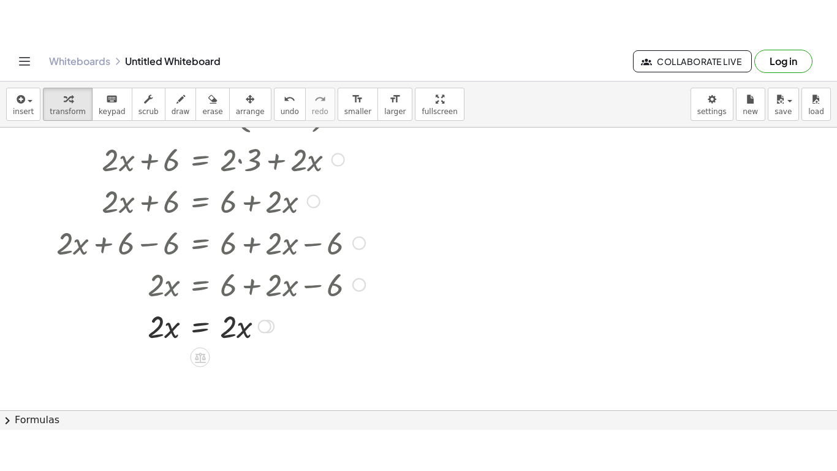
scroll to position [70, 0]
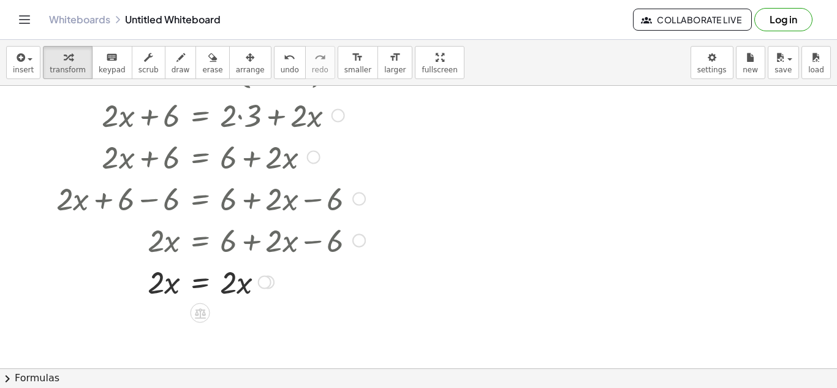
click at [199, 287] on div at bounding box center [210, 281] width 321 height 42
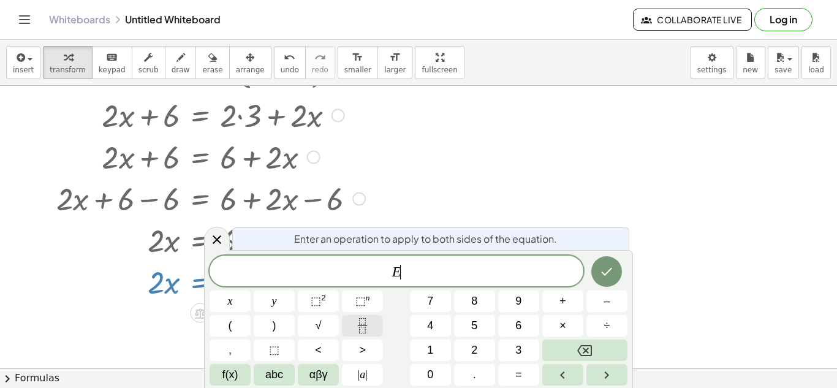
click at [375, 332] on button "Fraction" at bounding box center [362, 325] width 41 height 21
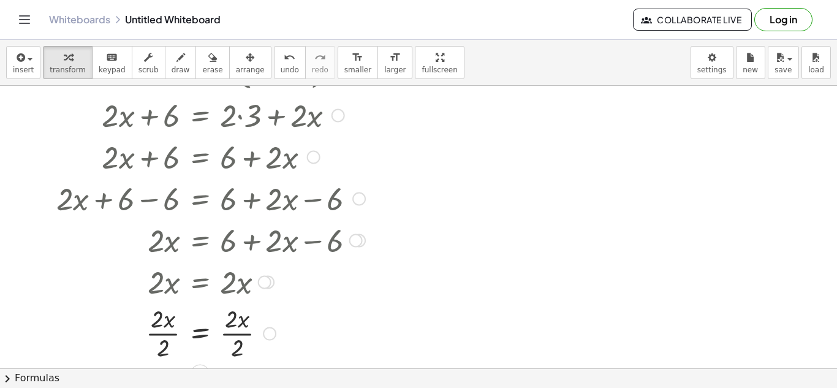
click at [239, 335] on div at bounding box center [210, 331] width 321 height 61
click at [167, 328] on div at bounding box center [210, 331] width 321 height 61
click at [284, 63] on icon "undo" at bounding box center [290, 57] width 12 height 15
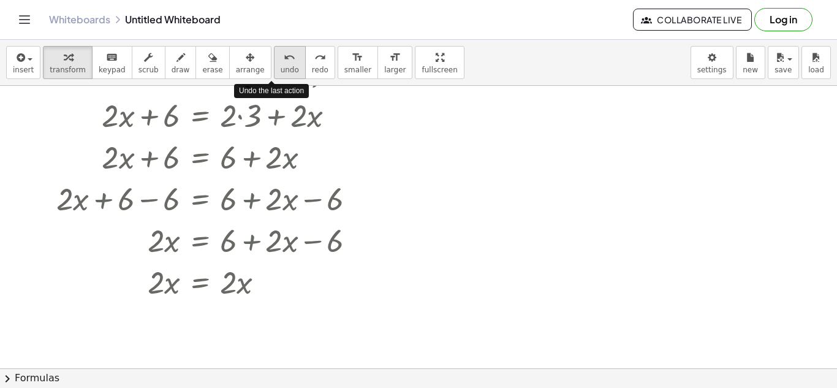
click at [284, 63] on icon "undo" at bounding box center [290, 57] width 12 height 15
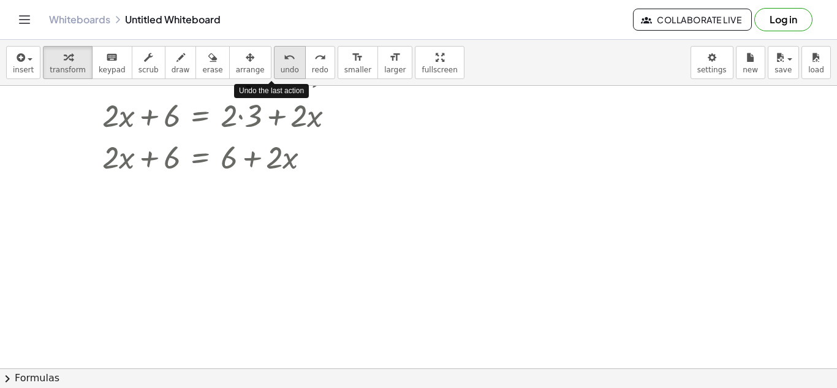
click at [284, 63] on icon "undo" at bounding box center [290, 57] width 12 height 15
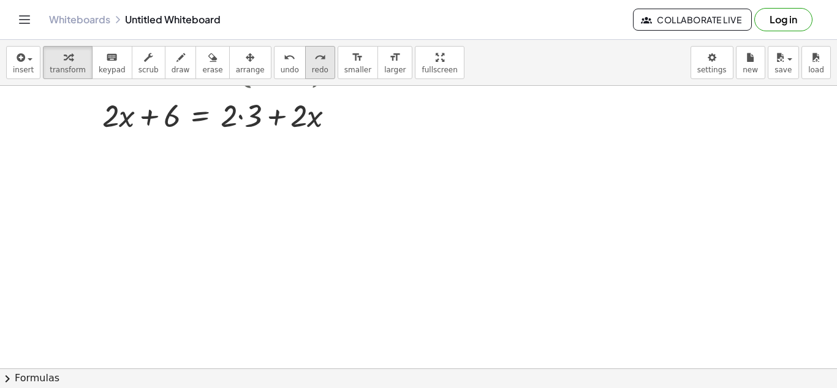
click at [312, 69] on span "redo" at bounding box center [320, 70] width 17 height 9
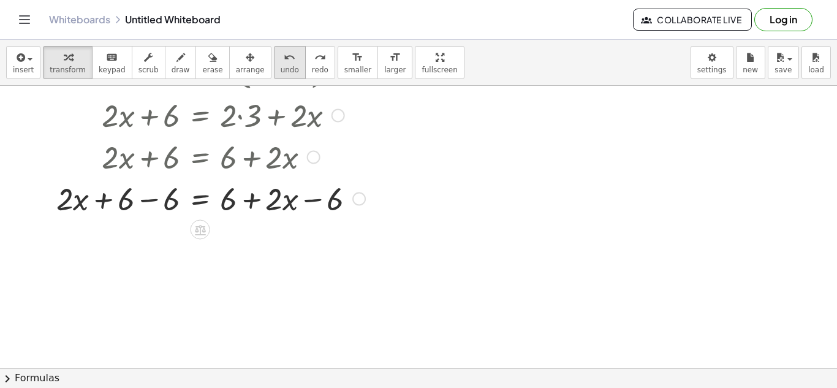
click at [281, 63] on div "undo" at bounding box center [290, 57] width 18 height 15
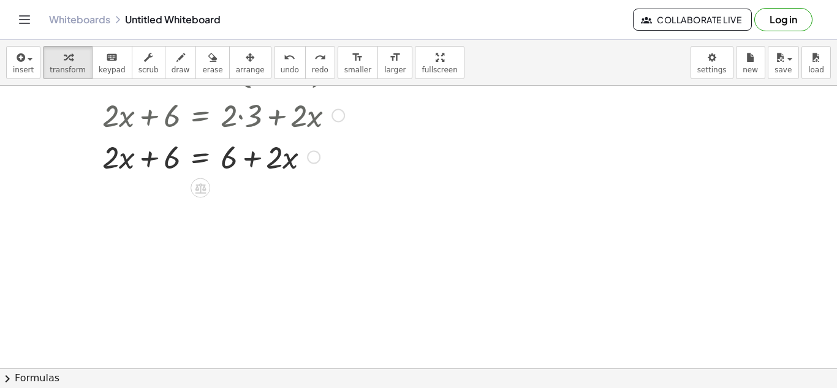
click at [201, 159] on div at bounding box center [226, 156] width 260 height 42
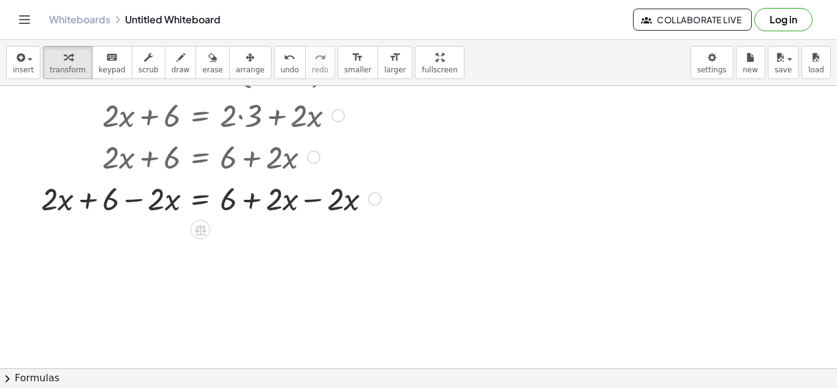
click at [315, 202] on div at bounding box center [211, 198] width 352 height 42
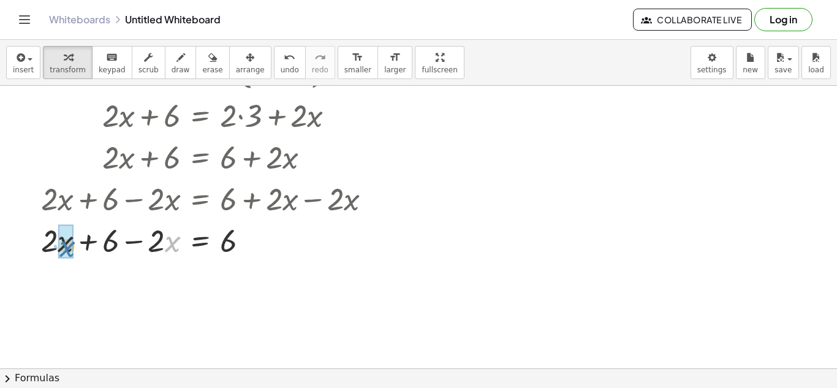
drag, startPoint x: 172, startPoint y: 239, endPoint x: 63, endPoint y: 244, distance: 109.2
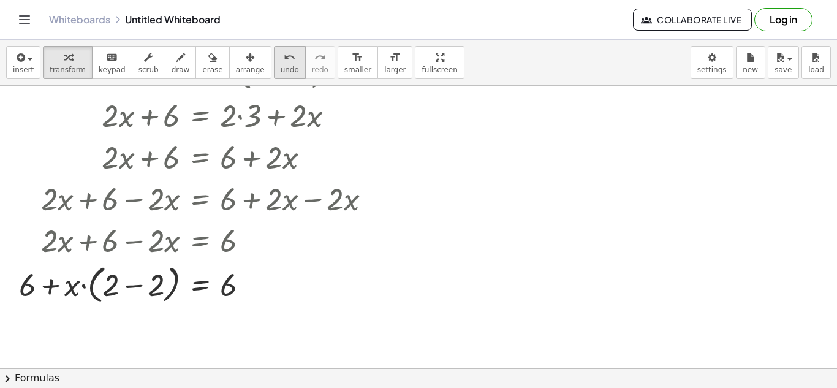
click at [281, 57] on div "undo" at bounding box center [290, 57] width 18 height 15
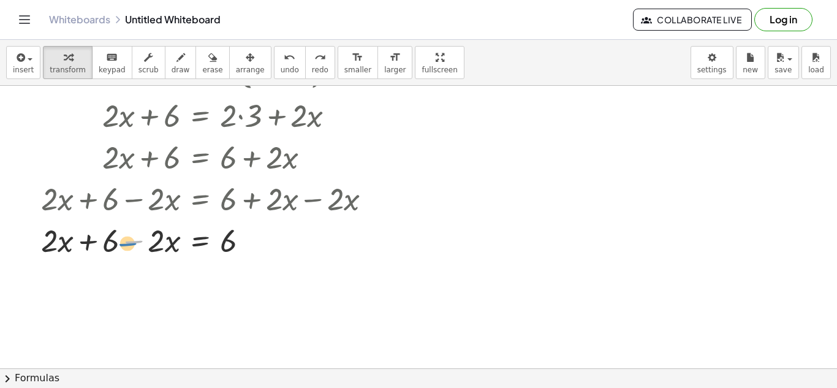
click at [134, 244] on div at bounding box center [211, 240] width 352 height 42
drag, startPoint x: 161, startPoint y: 245, endPoint x: 66, endPoint y: 247, distance: 94.4
click at [201, 287] on div at bounding box center [211, 281] width 352 height 40
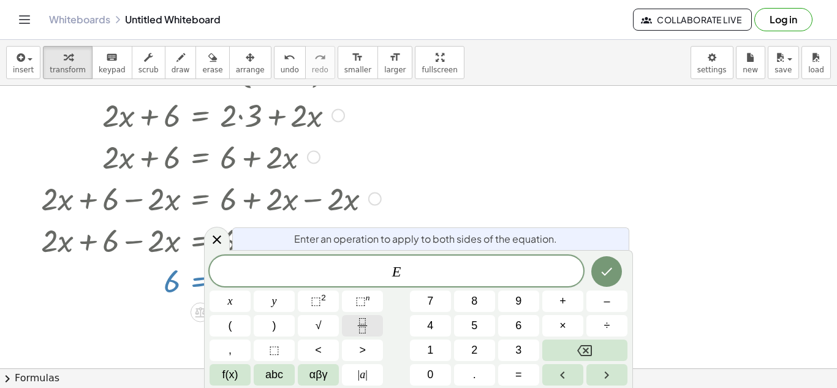
click at [358, 327] on icon "Fraction" at bounding box center [362, 325] width 15 height 15
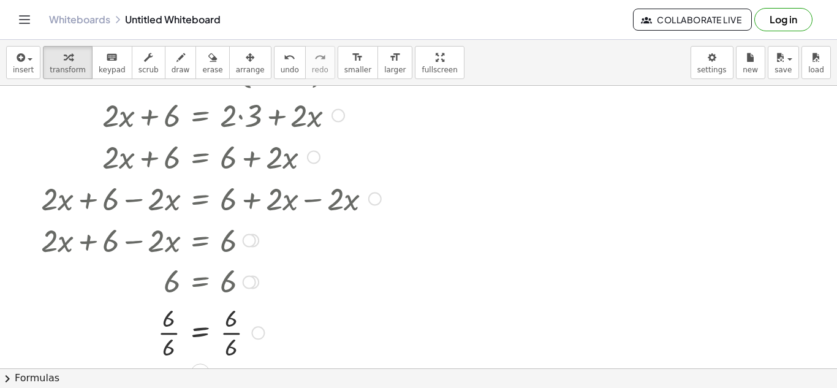
click at [164, 333] on div at bounding box center [211, 331] width 352 height 61
click at [233, 338] on div at bounding box center [211, 331] width 352 height 61
click at [281, 54] on div "undo" at bounding box center [290, 57] width 18 height 15
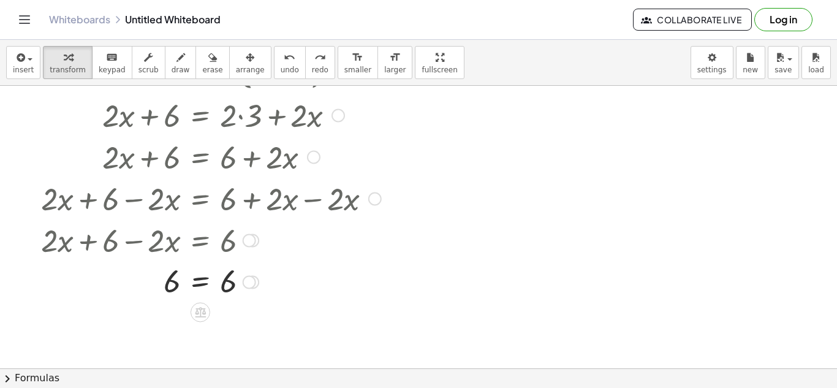
click at [208, 283] on div at bounding box center [210, 281] width 341 height 40
click at [249, 323] on div at bounding box center [211, 322] width 352 height 42
click at [147, 324] on div at bounding box center [211, 322] width 352 height 42
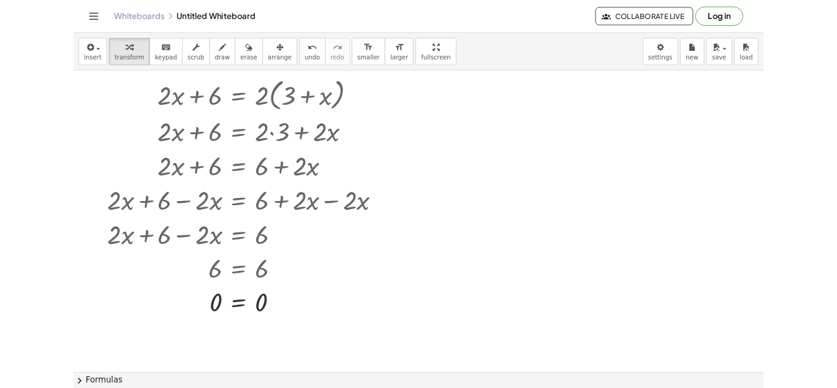
scroll to position [0, 0]
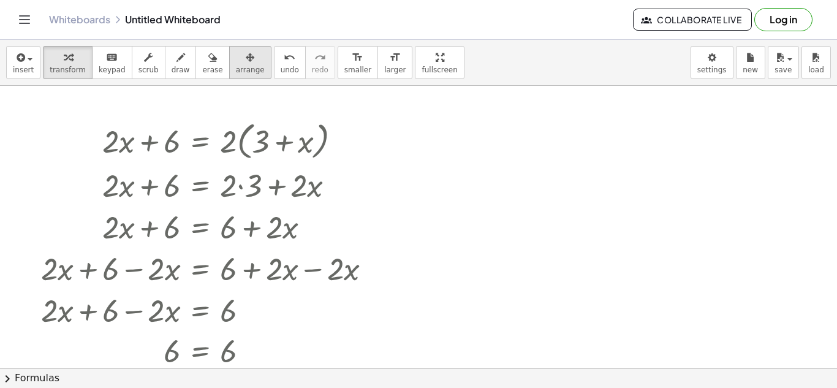
click at [246, 58] on icon "button" at bounding box center [250, 57] width 9 height 15
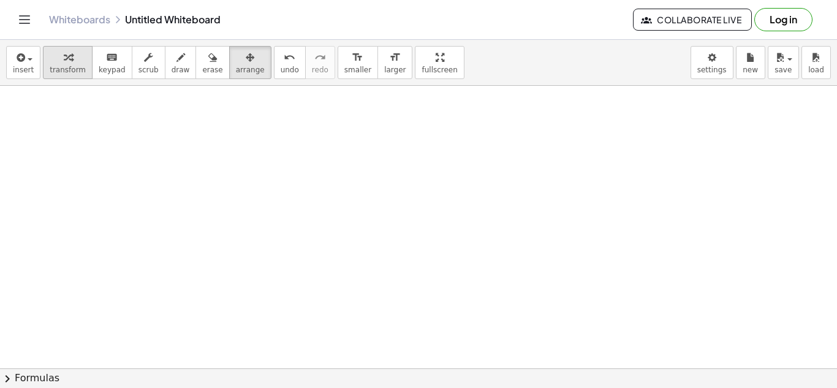
click at [48, 48] on button "transform" at bounding box center [68, 62] width 50 height 33
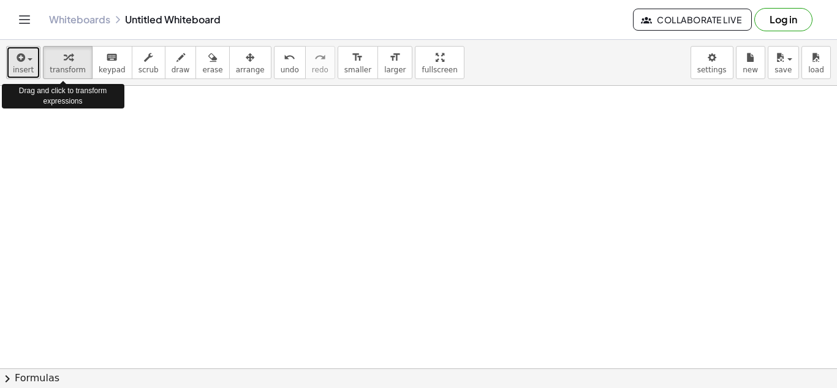
click at [29, 57] on div "button" at bounding box center [23, 57] width 21 height 15
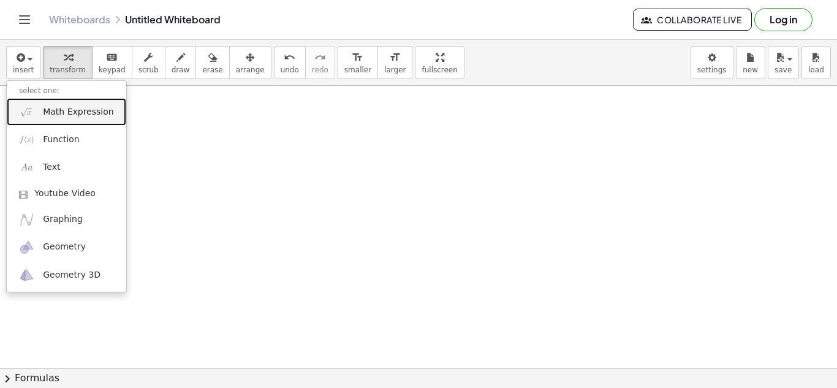
click at [96, 116] on span "Math Expression" at bounding box center [78, 112] width 70 height 12
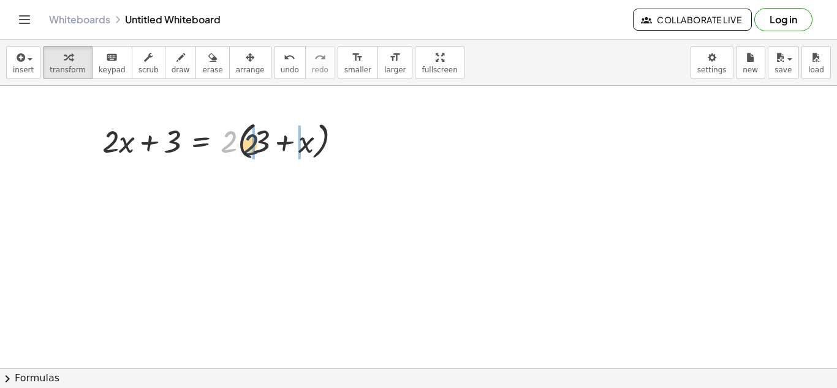
drag, startPoint x: 229, startPoint y: 142, endPoint x: 257, endPoint y: 145, distance: 29.0
click at [257, 145] on div at bounding box center [226, 140] width 261 height 47
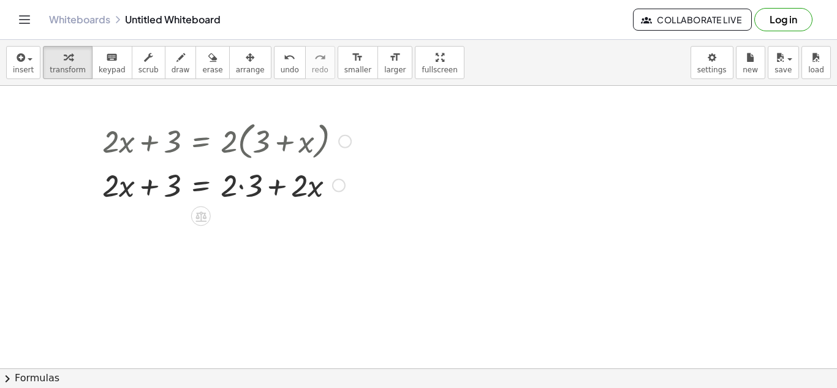
click at [243, 187] on div at bounding box center [226, 185] width 261 height 42
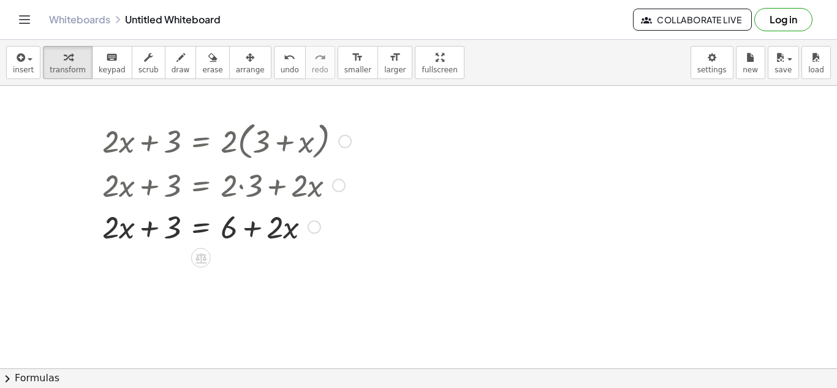
click at [205, 232] on div at bounding box center [226, 226] width 261 height 42
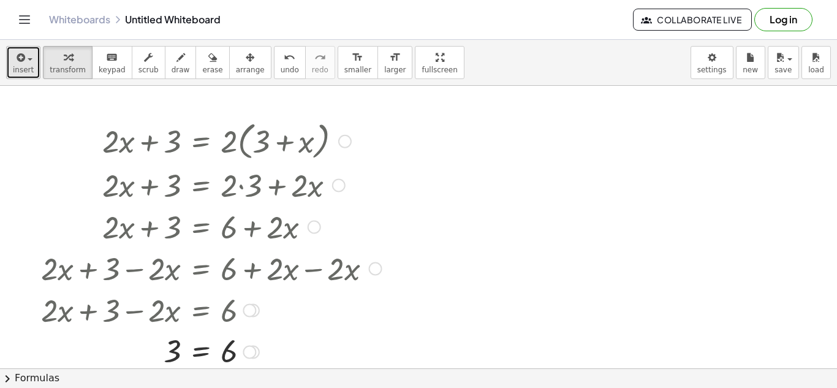
click at [37, 74] on button "insert" at bounding box center [23, 62] width 34 height 33
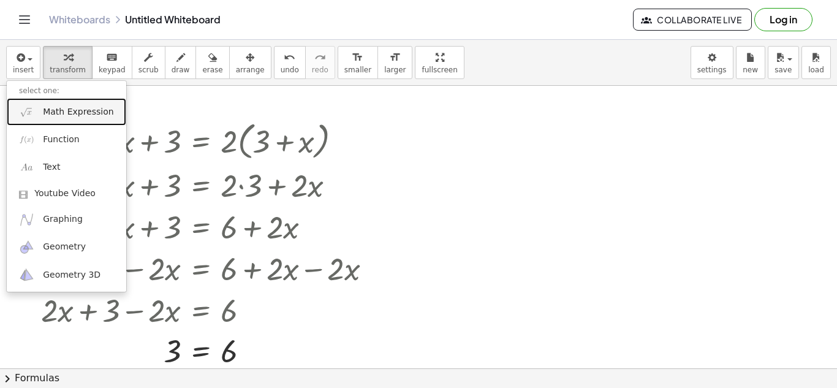
click at [80, 106] on span "Math Expression" at bounding box center [78, 112] width 70 height 12
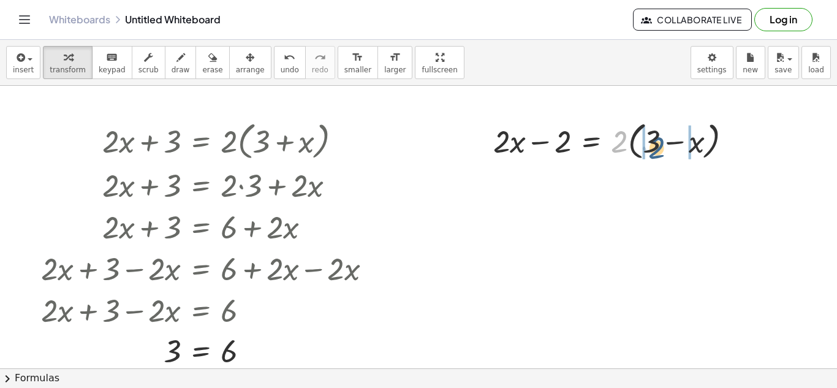
drag, startPoint x: 618, startPoint y: 137, endPoint x: 657, endPoint y: 143, distance: 39.7
click at [657, 143] on div at bounding box center [617, 140] width 260 height 47
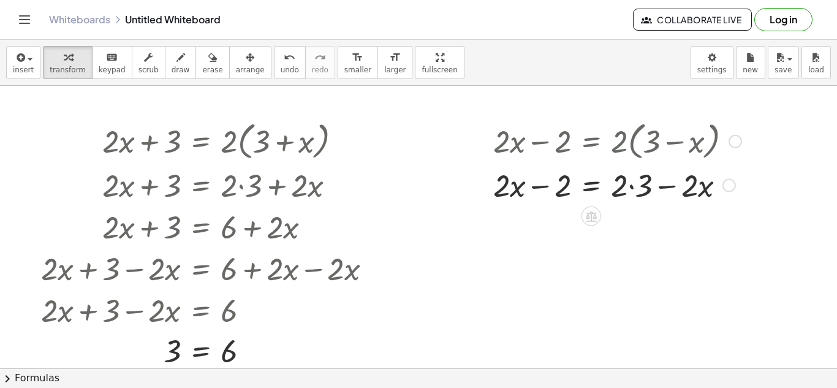
click at [631, 187] on div at bounding box center [617, 185] width 260 height 42
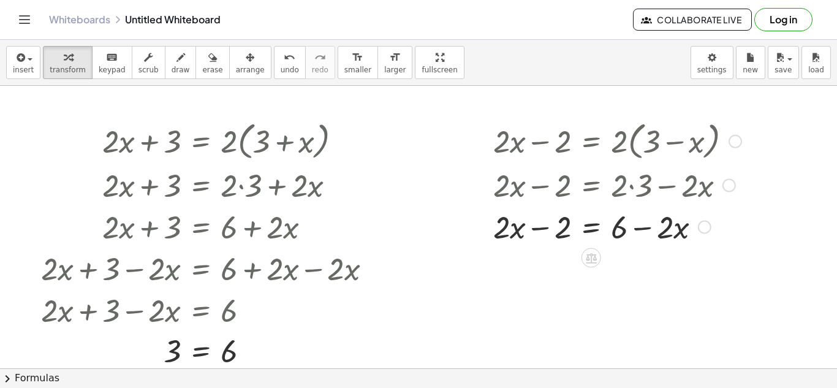
click at [597, 233] on div at bounding box center [617, 226] width 260 height 42
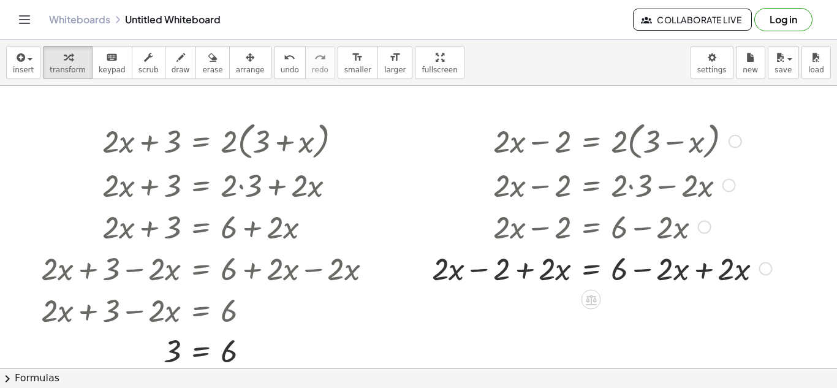
click at [704, 276] on div at bounding box center [602, 268] width 352 height 42
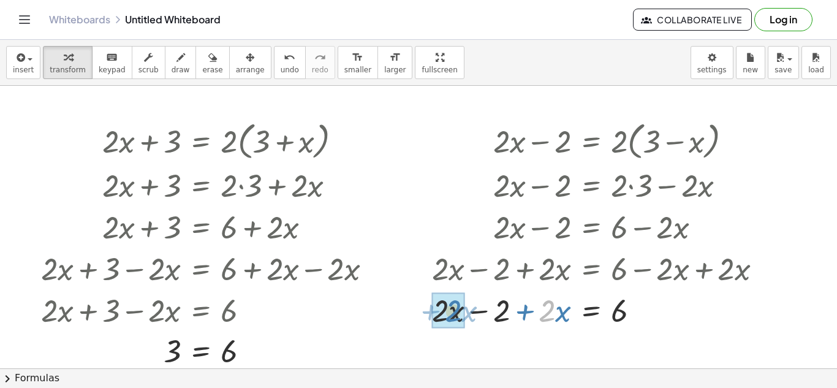
drag, startPoint x: 547, startPoint y: 311, endPoint x: 454, endPoint y: 311, distance: 92.5
click at [585, 313] on div at bounding box center [602, 310] width 352 height 42
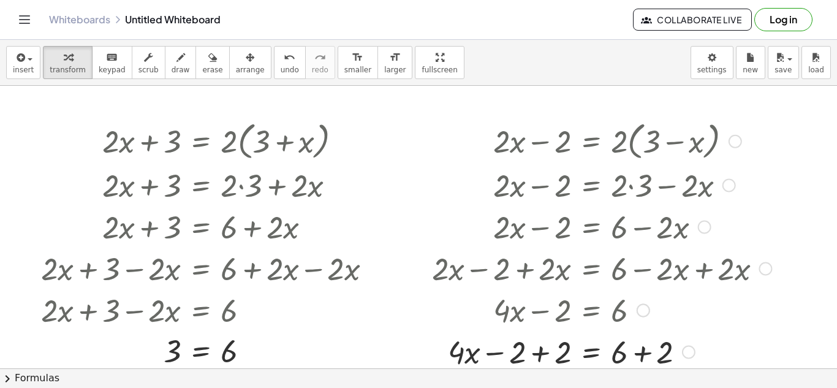
click at [540, 350] on div at bounding box center [602, 351] width 352 height 42
click at [640, 358] on div at bounding box center [602, 351] width 352 height 42
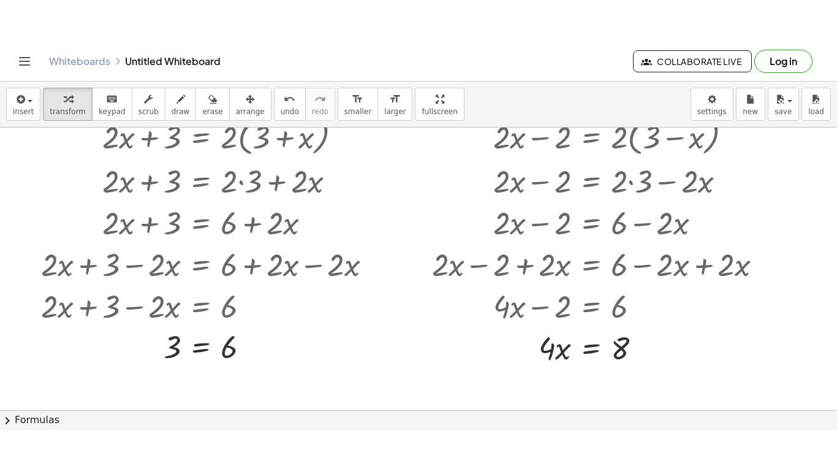
scroll to position [63, 0]
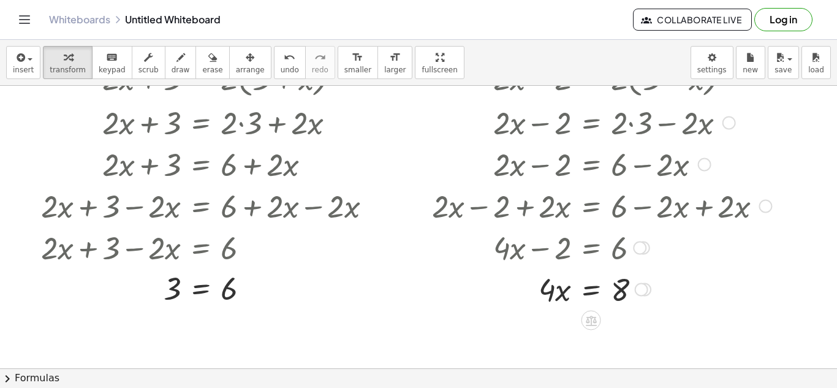
click at [589, 287] on div at bounding box center [602, 289] width 352 height 42
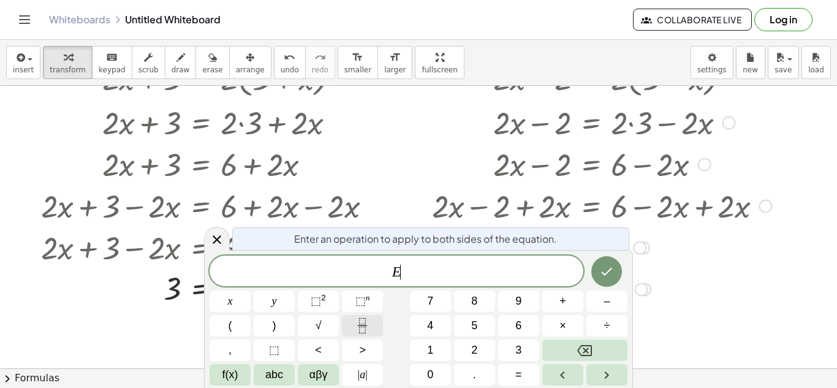
click at [369, 332] on icon "Fraction" at bounding box center [362, 325] width 15 height 15
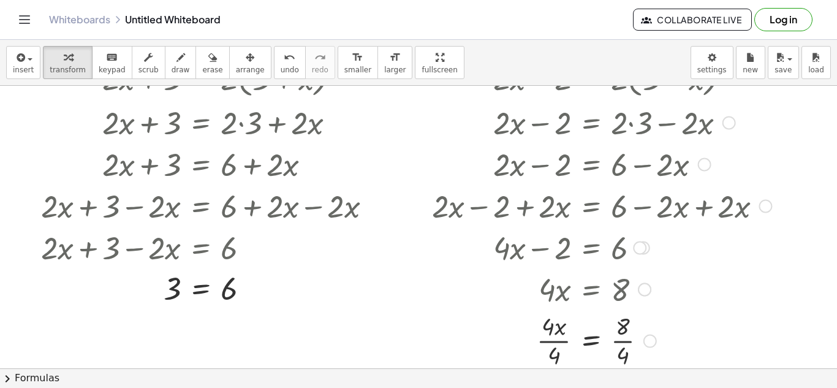
click at [550, 343] on div at bounding box center [602, 339] width 352 height 61
click at [631, 346] on div at bounding box center [602, 339] width 352 height 61
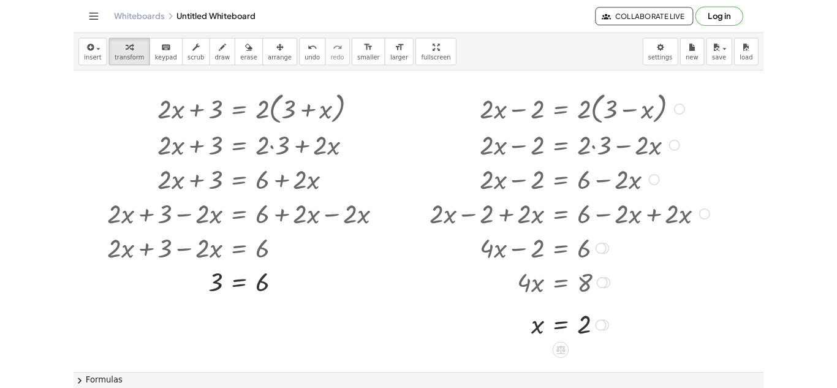
scroll to position [7, 0]
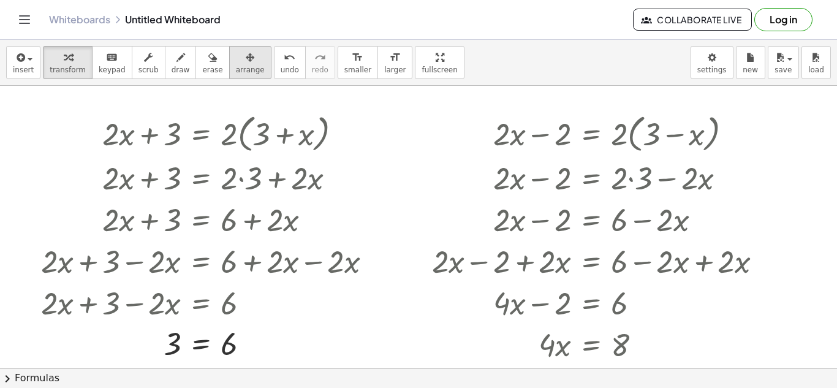
click at [237, 72] on span "arrange" at bounding box center [250, 70] width 29 height 9
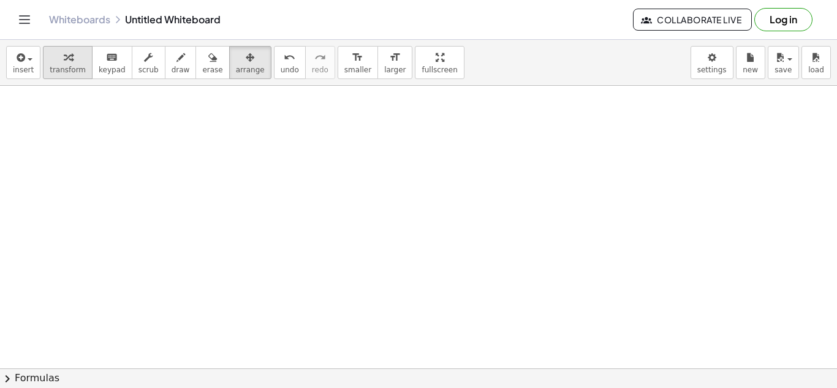
click at [53, 56] on div "button" at bounding box center [68, 57] width 36 height 15
click at [31, 59] on button "insert" at bounding box center [23, 62] width 34 height 33
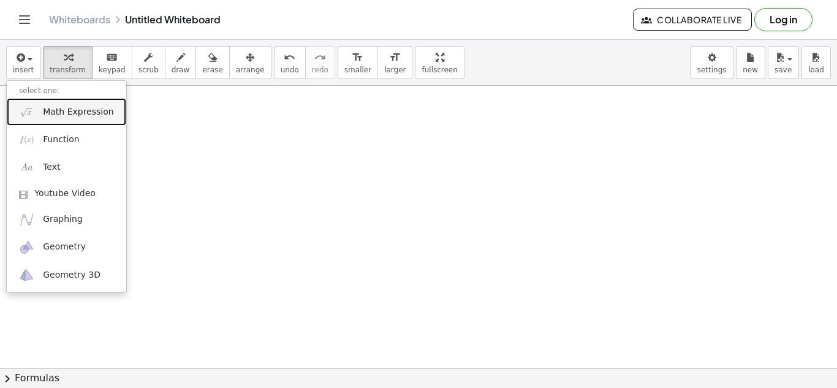
click at [88, 119] on link "Math Expression" at bounding box center [66, 112] width 119 height 28
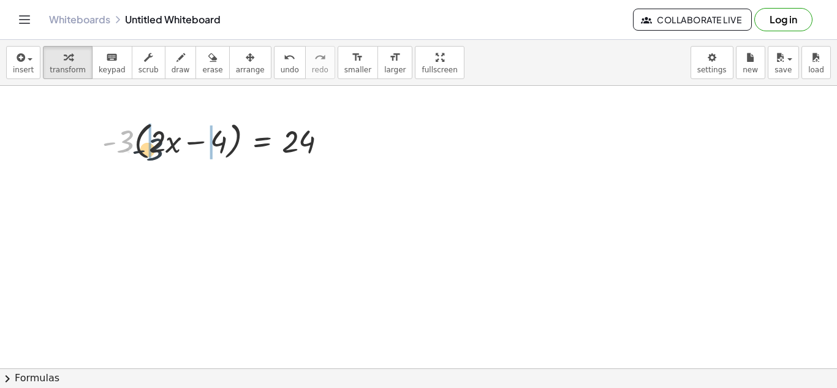
drag, startPoint x: 126, startPoint y: 134, endPoint x: 164, endPoint y: 143, distance: 38.5
click at [164, 143] on div at bounding box center [219, 140] width 247 height 47
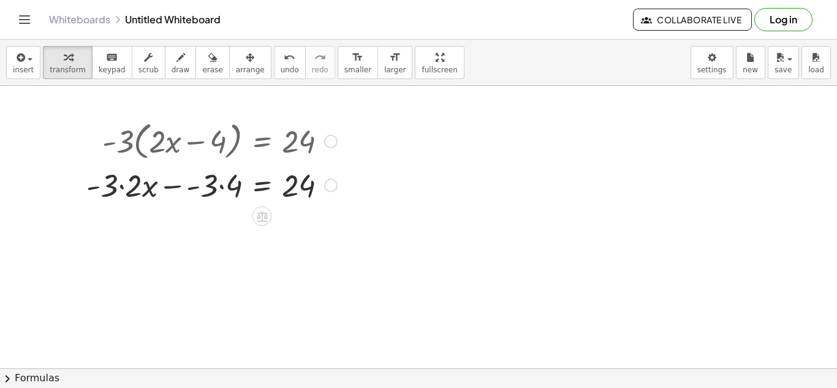
click at [126, 186] on div at bounding box center [211, 185] width 263 height 42
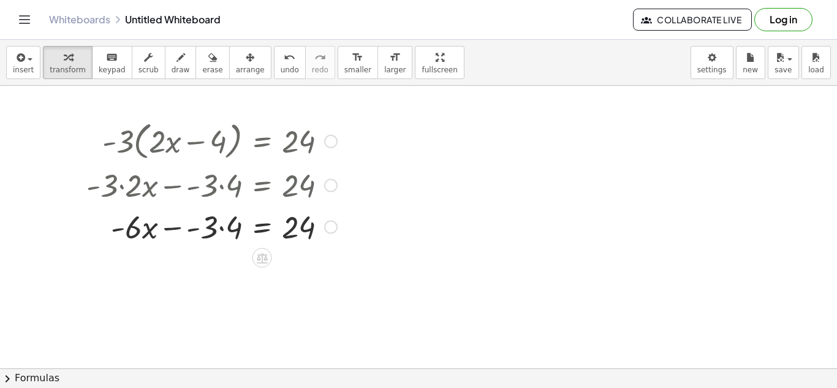
click at [224, 228] on div at bounding box center [211, 226] width 263 height 42
click at [191, 230] on div at bounding box center [211, 226] width 263 height 42
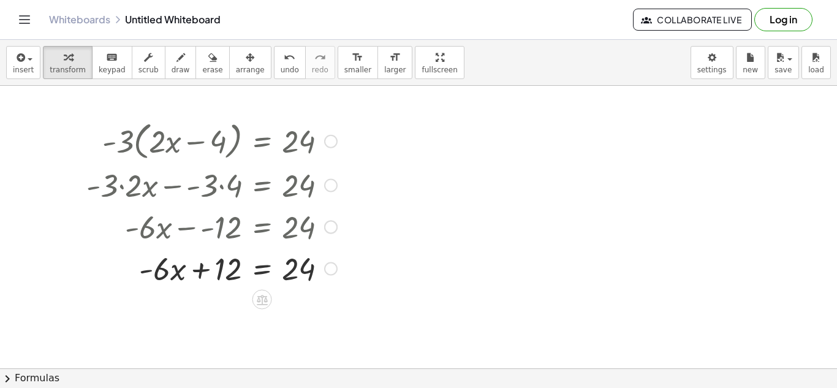
click at [260, 273] on div at bounding box center [211, 268] width 263 height 42
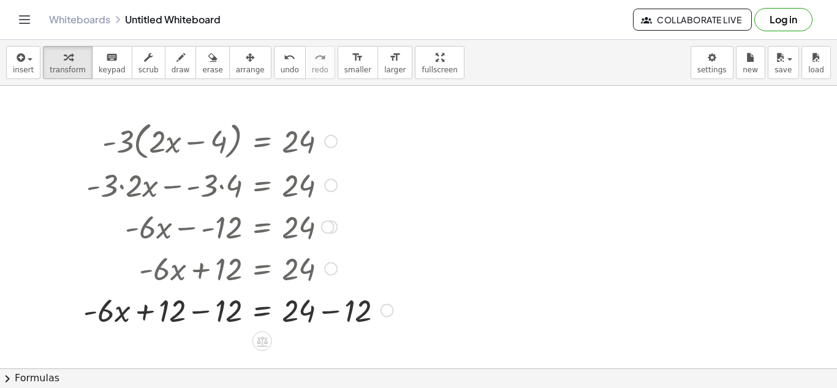
click at [199, 309] on div at bounding box center [238, 310] width 322 height 42
click at [333, 316] on div at bounding box center [239, 310] width 319 height 42
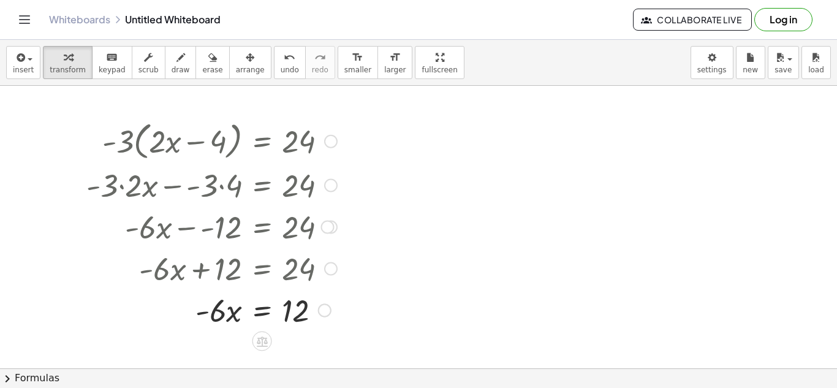
click at [257, 314] on div at bounding box center [211, 310] width 263 height 42
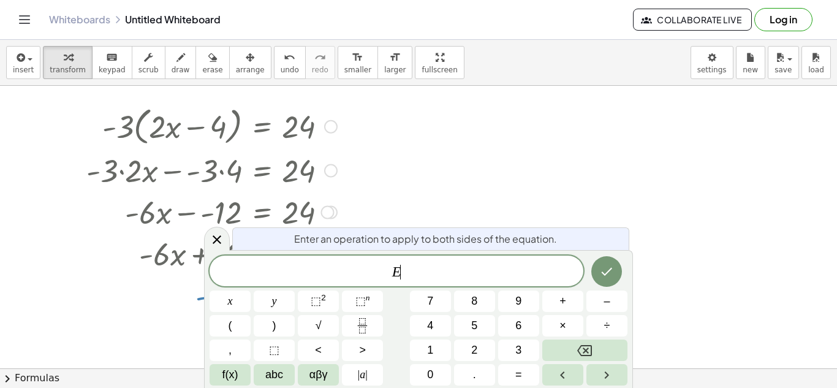
scroll to position [29, 0]
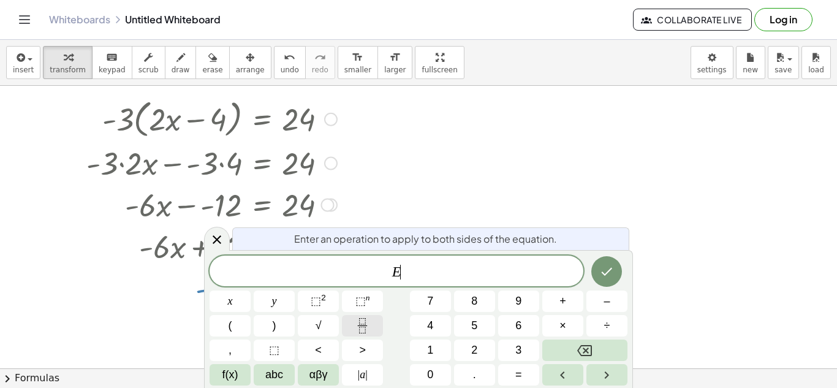
click at [358, 329] on icon "Fraction" at bounding box center [362, 325] width 15 height 15
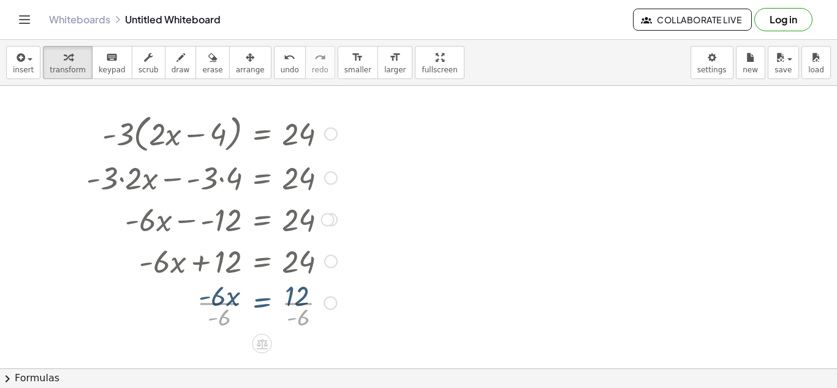
scroll to position [7, 0]
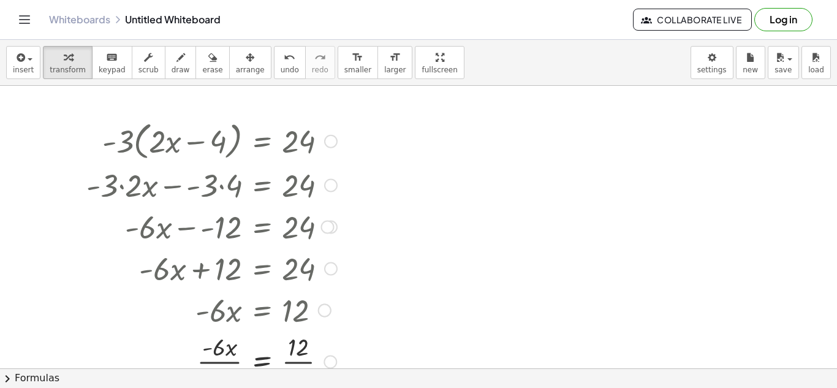
click at [222, 346] on div at bounding box center [211, 360] width 263 height 61
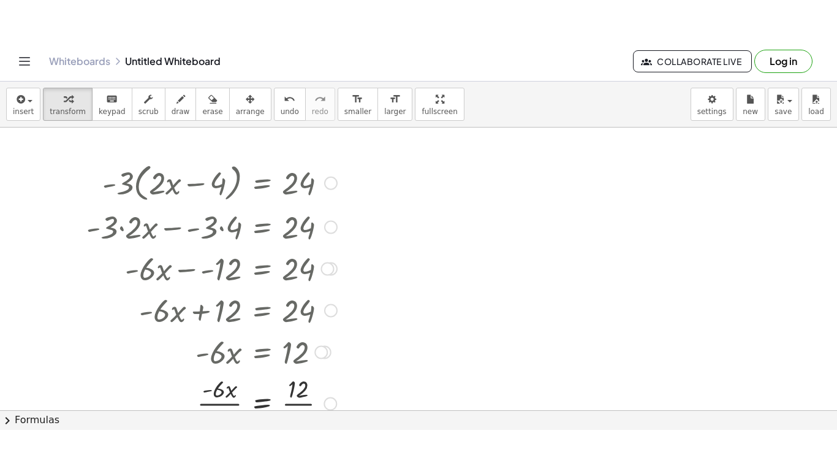
scroll to position [53, 0]
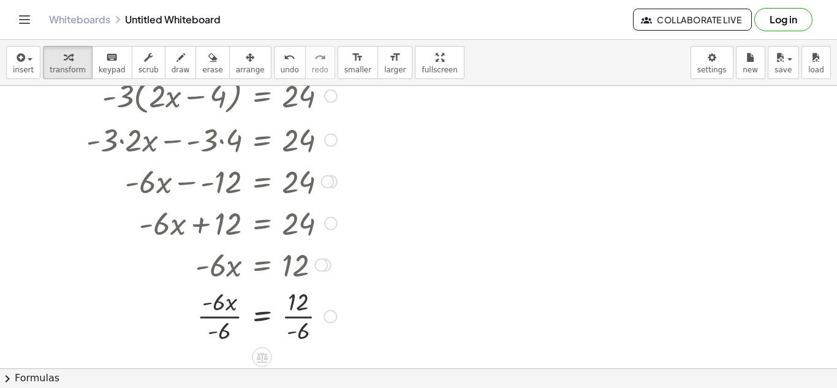
click at [229, 316] on div at bounding box center [211, 314] width 263 height 61
click at [302, 321] on div at bounding box center [211, 314] width 263 height 61
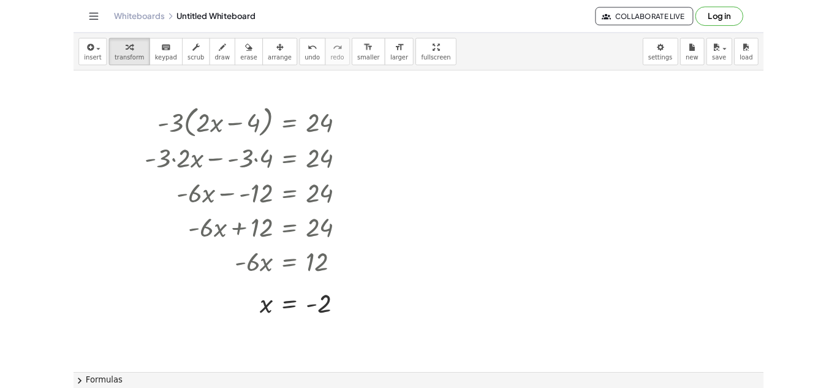
scroll to position [0, 0]
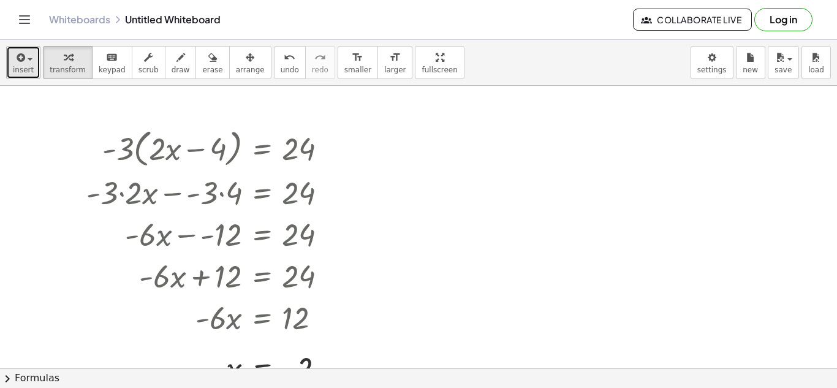
click at [29, 66] on span "insert" at bounding box center [23, 70] width 21 height 9
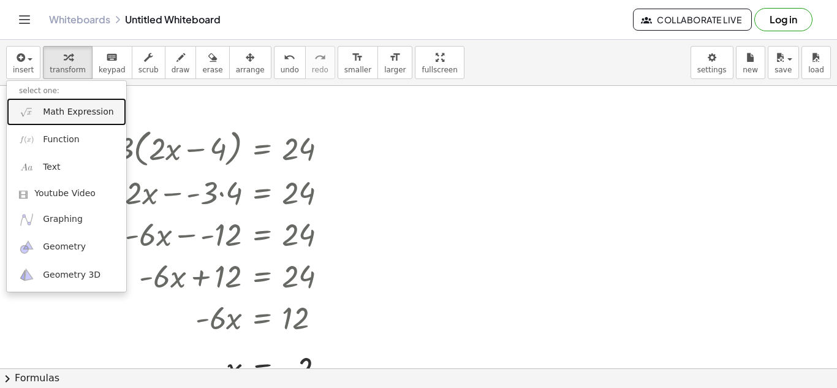
click at [85, 114] on span "Math Expression" at bounding box center [78, 112] width 70 height 12
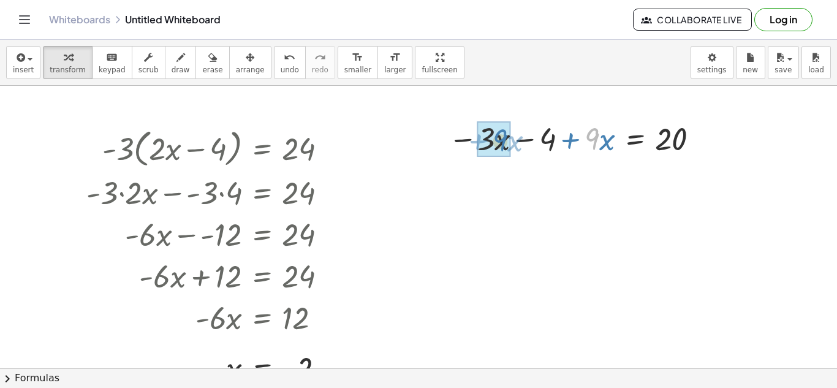
drag, startPoint x: 595, startPoint y: 140, endPoint x: 503, endPoint y: 141, distance: 91.9
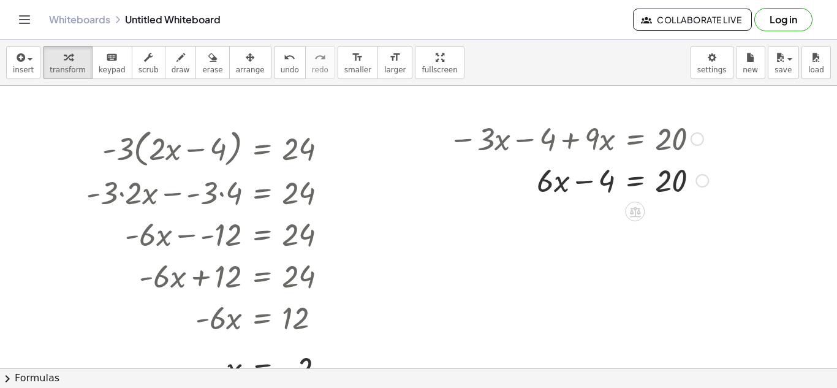
click at [636, 186] on div at bounding box center [578, 180] width 272 height 42
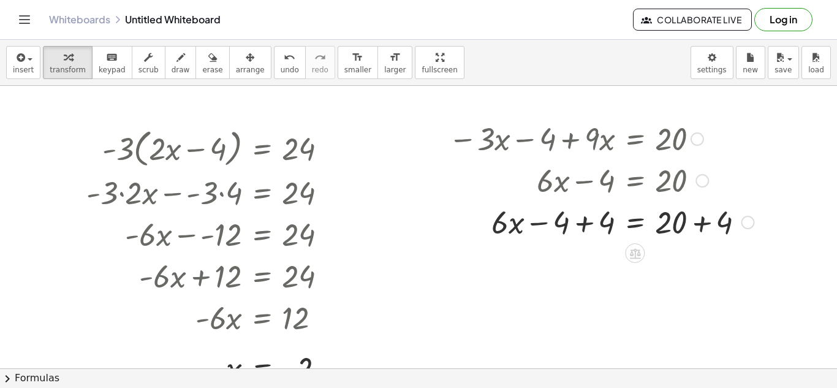
click at [584, 223] on div at bounding box center [600, 221] width 317 height 42
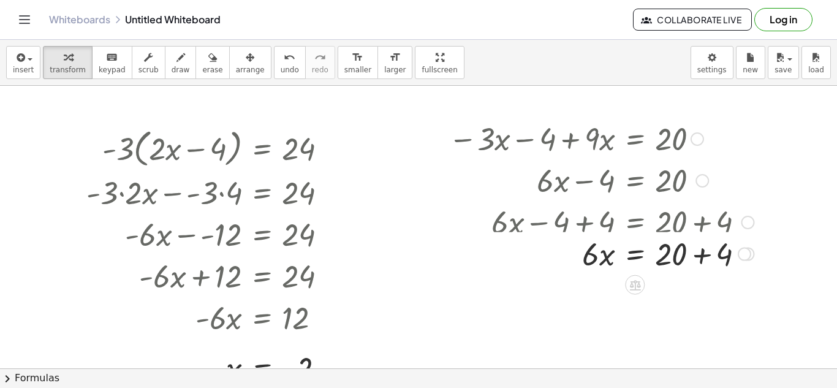
click at [700, 227] on div at bounding box center [577, 221] width 365 height 42
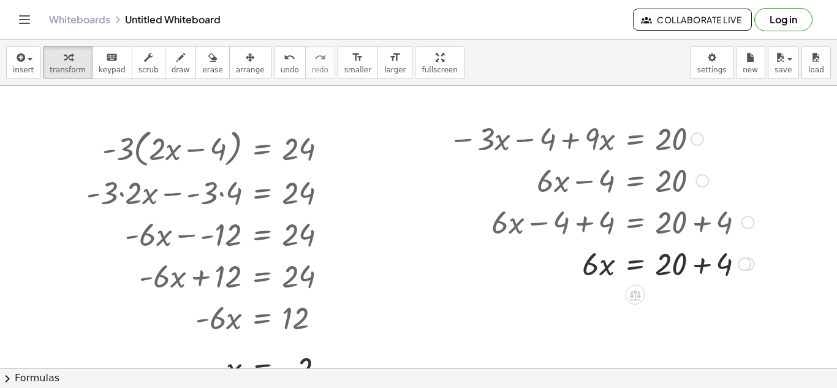
click at [703, 259] on div at bounding box center [600, 263] width 317 height 42
click at [634, 307] on div at bounding box center [600, 305] width 317 height 42
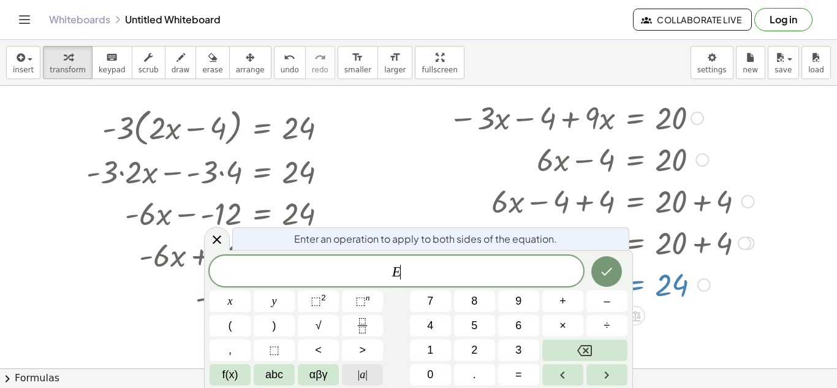
scroll to position [22, 0]
click at [365, 330] on icon "Fraction" at bounding box center [362, 325] width 15 height 15
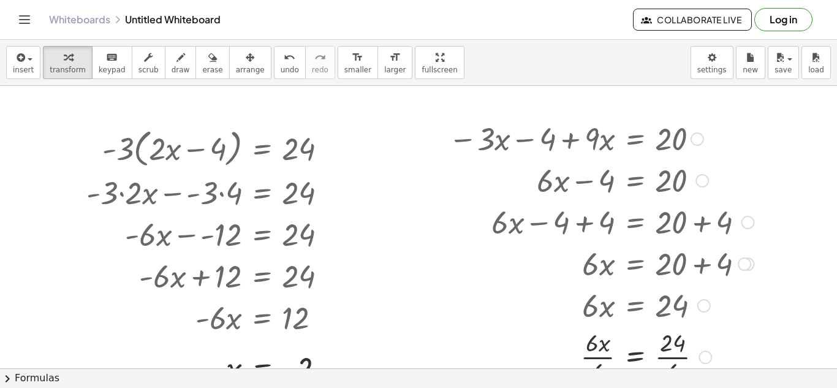
scroll to position [56, 0]
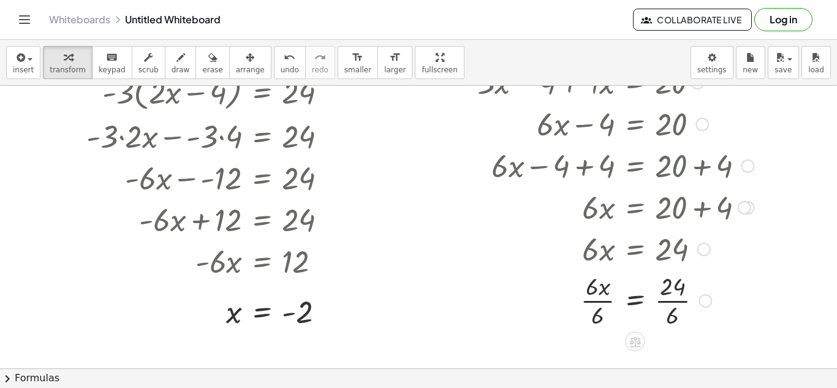
click at [594, 300] on div at bounding box center [600, 299] width 317 height 61
click at [680, 304] on div at bounding box center [600, 299] width 317 height 61
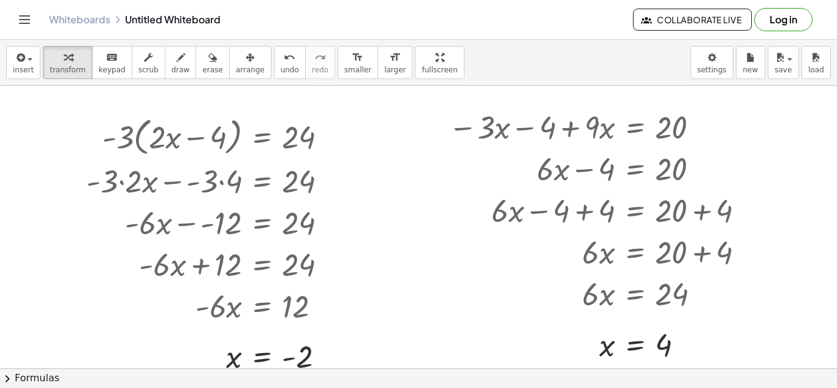
scroll to position [20, 0]
